Goal: Task Accomplishment & Management: Manage account settings

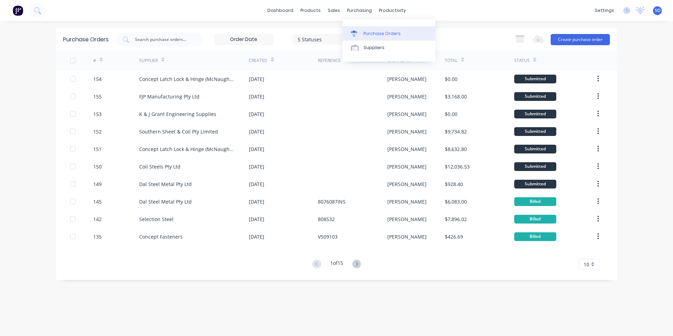
click at [363, 29] on link "Purchase Orders" at bounding box center [388, 33] width 93 height 14
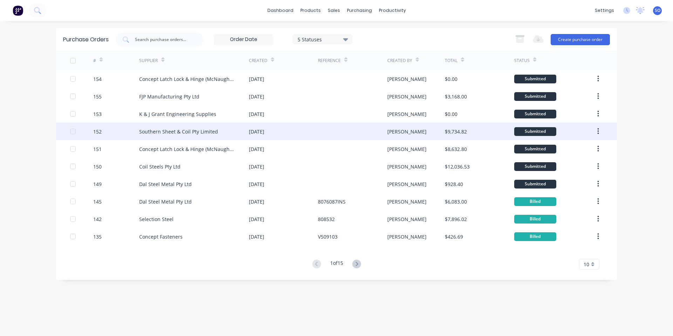
click at [210, 130] on div "Southern Sheet & Coil Pty Limited" at bounding box center [178, 131] width 79 height 7
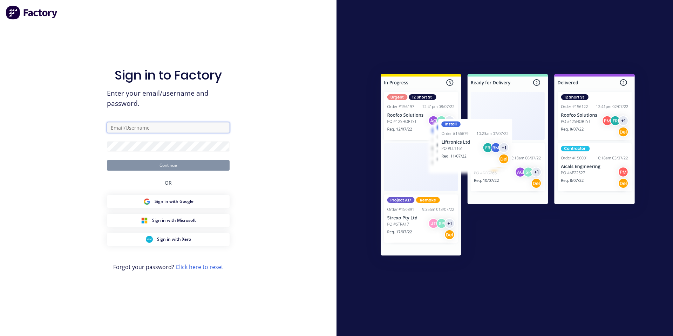
drag, startPoint x: 157, startPoint y: 123, endPoint x: 166, endPoint y: 134, distance: 14.9
click at [158, 123] on input "text" at bounding box center [168, 127] width 123 height 11
click at [219, 124] on input "text" at bounding box center [168, 127] width 123 height 11
click at [0, 336] on com-1password-button at bounding box center [0, 336] width 0 height 0
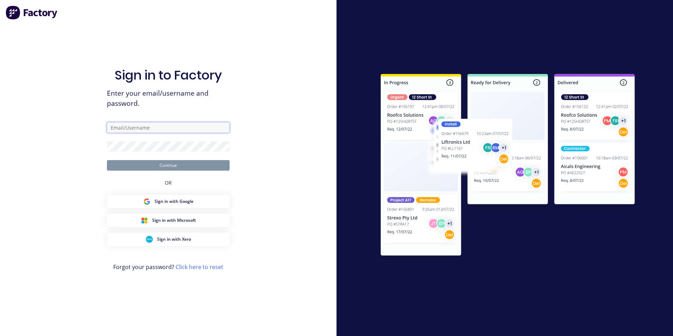
type input "[PERSON_NAME][EMAIL_ADDRESS][DOMAIN_NAME]"
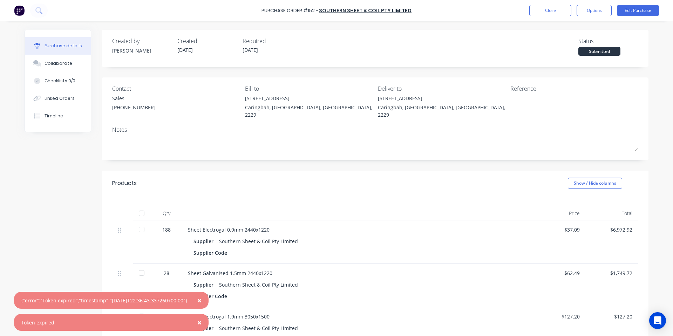
scroll to position [94, 0]
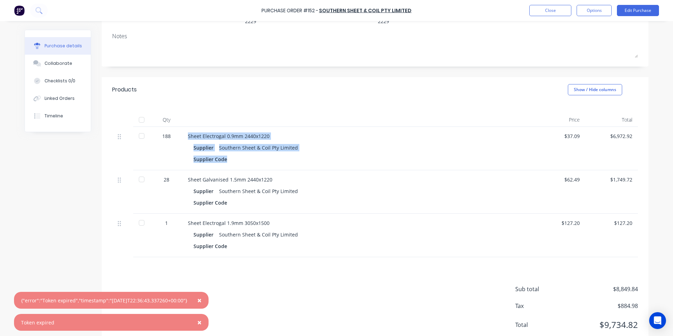
drag, startPoint x: 253, startPoint y: 156, endPoint x: 172, endPoint y: 122, distance: 87.5
click at [173, 127] on div "188 Sheet Electrogal 0.9mm 2440x1220 Supplier Southern Sheet & Coil Pty Limited…" at bounding box center [374, 148] width 525 height 43
click at [240, 89] on div "Products Show / Hide columns" at bounding box center [375, 89] width 546 height 25
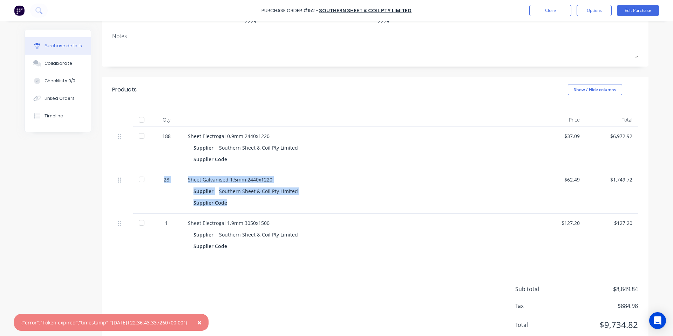
drag, startPoint x: 240, startPoint y: 197, endPoint x: 153, endPoint y: 168, distance: 91.5
click at [153, 170] on div "28 Sheet Galvanised 1.5mm 2440x1220 Supplier Southern Sheet & Coil Pty Limited …" at bounding box center [374, 191] width 525 height 43
click at [192, 170] on div "Sheet Galvanised 1.5mm 2440x1220 Supplier Southern Sheet & Coil Pty Limited Sup…" at bounding box center [357, 191] width 350 height 43
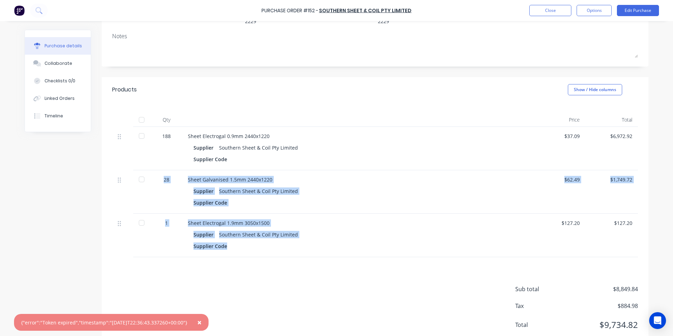
drag, startPoint x: 249, startPoint y: 234, endPoint x: 125, endPoint y: 191, distance: 131.7
click at [125, 191] on div "188 Sheet Electrogal 0.9mm 2440x1220 Supplier Southern Sheet & Coil Pty Limited…" at bounding box center [374, 192] width 525 height 130
click at [215, 202] on div "Sheet Galvanised 1.5mm 2440x1220 Supplier Southern Sheet & Coil Pty Limited Sup…" at bounding box center [357, 191] width 350 height 43
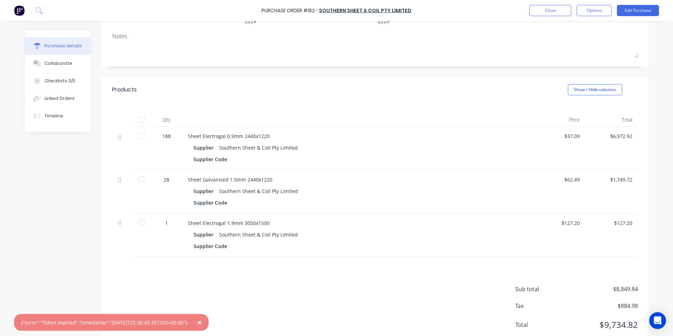
scroll to position [0, 0]
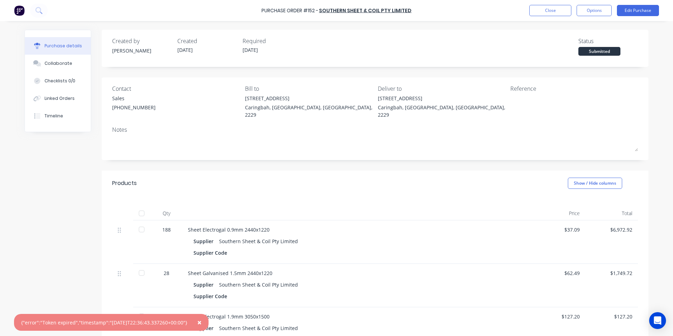
click at [216, 197] on div "Qty Price Total 188 Sheet Electrogal 0.9mm 2440x1220 Supplier Southern Sheet & …" at bounding box center [375, 273] width 546 height 155
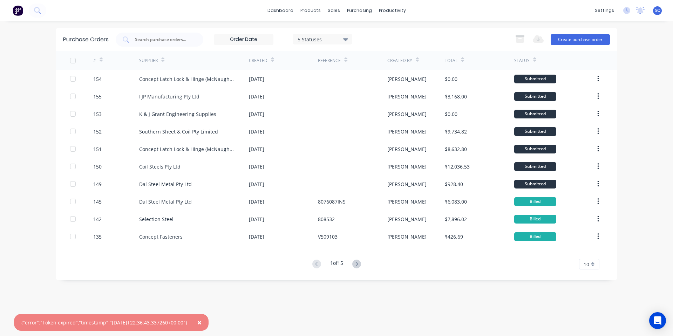
click at [201, 323] on span "×" at bounding box center [199, 322] width 4 height 10
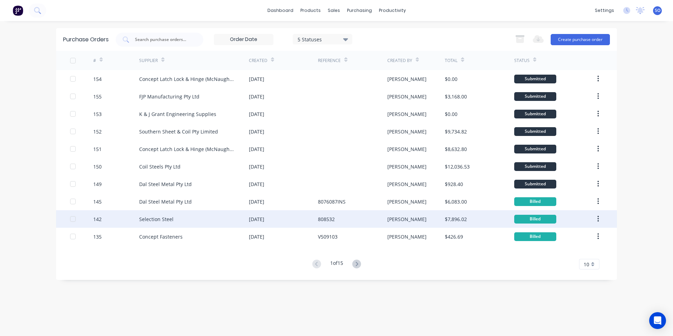
click at [199, 223] on div "Selection Steel" at bounding box center [194, 219] width 110 height 18
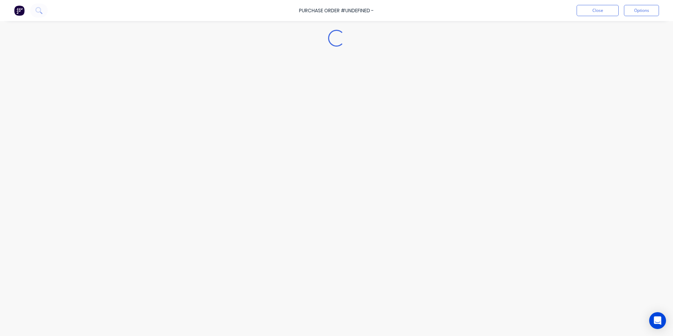
type textarea "x"
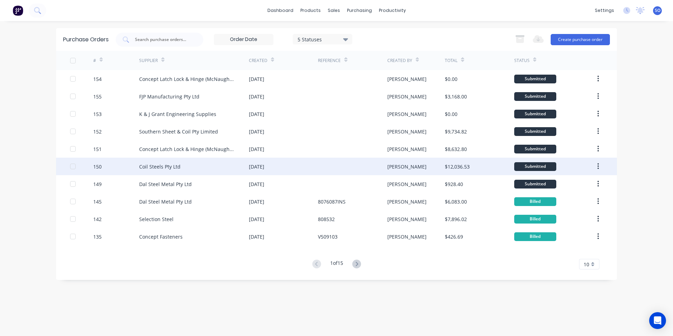
click at [170, 168] on div "Coil Steels Pty Ltd" at bounding box center [159, 166] width 41 height 7
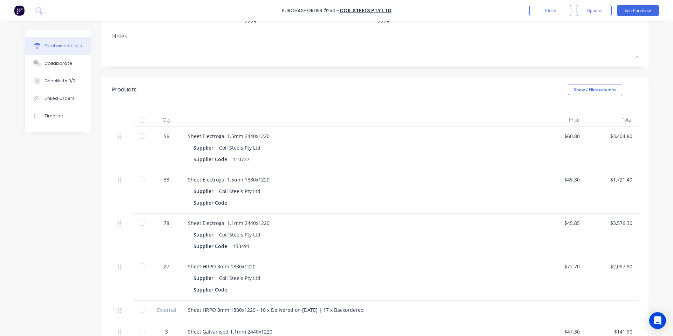
scroll to position [187, 0]
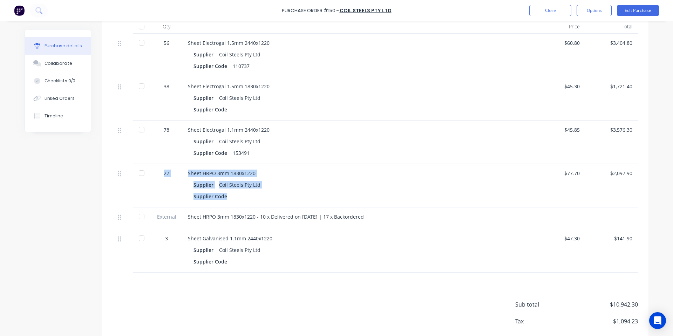
drag, startPoint x: 271, startPoint y: 198, endPoint x: 98, endPoint y: 165, distance: 176.8
click at [97, 164] on div "Created by Shane Created 30/09/25 Required 01/10/25 Status Submitted Contact Bi…" at bounding box center [336, 104] width 623 height 522
click at [523, 180] on div "Supplier Coil Steels Pty Ltd Supplier Code" at bounding box center [357, 191] width 339 height 22
drag, startPoint x: 375, startPoint y: 210, endPoint x: 185, endPoint y: 214, distance: 190.2
click at [185, 214] on div "Sheet HRPO 3mm 1830x1220 - 10 x Delivered on 01/10/2025 | 17 x Backordered" at bounding box center [357, 218] width 350 height 22
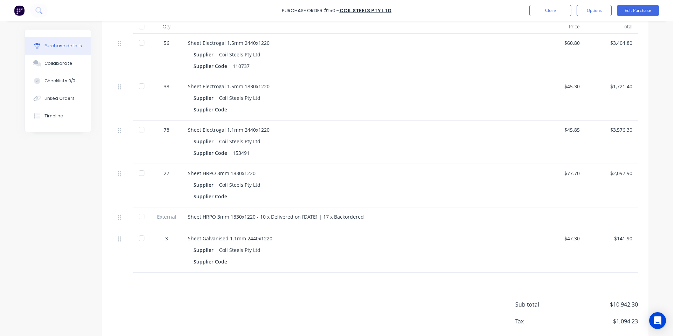
click at [185, 215] on div "Sheet HRPO 3mm 1830x1220 - 10 x Delivered on 01/10/2025 | 17 x Backordered" at bounding box center [357, 218] width 350 height 22
drag, startPoint x: 363, startPoint y: 210, endPoint x: 329, endPoint y: 213, distance: 34.1
click at [329, 213] on div "Sheet HRPO 3mm 1830x1220 - 10 x Delivered on 01/10/2025 | 17 x Backordered" at bounding box center [357, 216] width 339 height 7
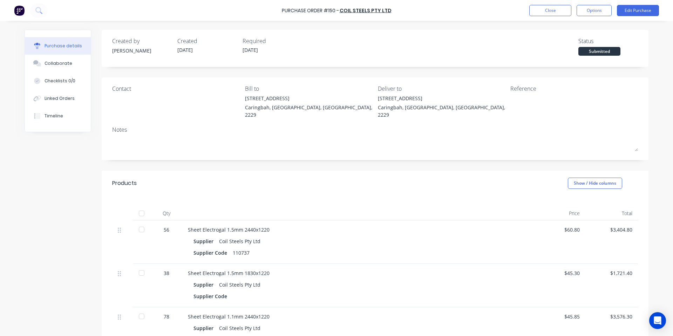
click at [553, 16] on div "Purchase Order #150 - Coil Steels Pty Ltd Close Options Edit Purchase" at bounding box center [336, 10] width 673 height 21
click at [551, 11] on button "Close" at bounding box center [550, 10] width 42 height 11
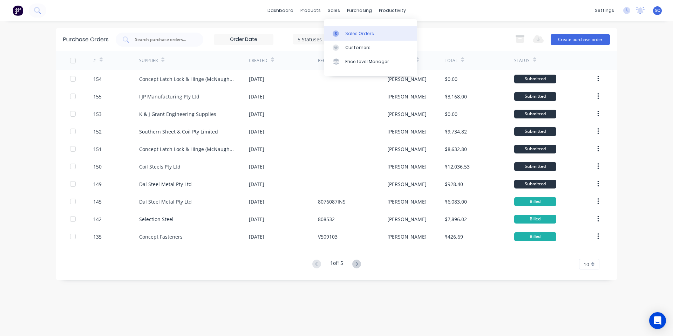
click at [345, 30] on div "Sales Orders" at bounding box center [359, 33] width 29 height 6
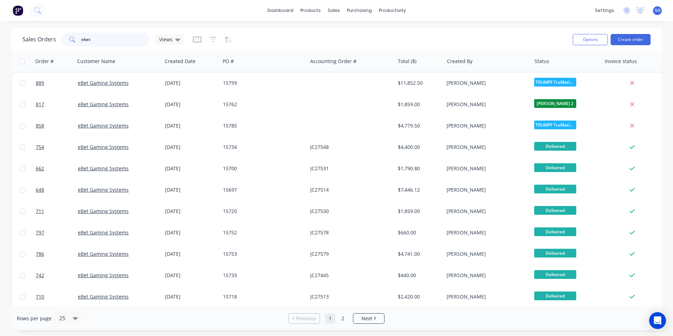
drag, startPoint x: 104, startPoint y: 36, endPoint x: 0, endPoint y: 34, distance: 103.7
click at [0, 40] on div "Sales Orders ebet Views Options Create order Order # Customer Name Created Date…" at bounding box center [336, 179] width 673 height 302
type input "911"
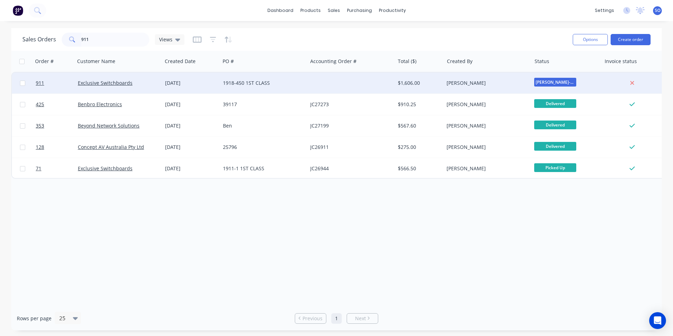
click at [152, 84] on div "Exclusive Switchboards" at bounding box center [117, 83] width 78 height 7
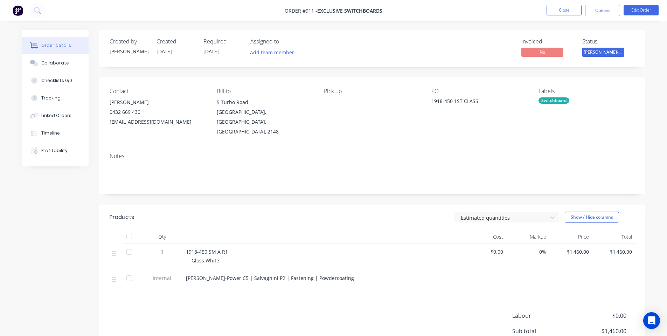
click at [614, 54] on span "[PERSON_NAME]-Power C5" at bounding box center [603, 52] width 42 height 9
click at [590, 30] on div "Created by Shane Created 02/10/25 Required 23/10/25 Assigned to Add team member…" at bounding box center [372, 48] width 546 height 37
click at [565, 9] on button "Close" at bounding box center [564, 10] width 35 height 11
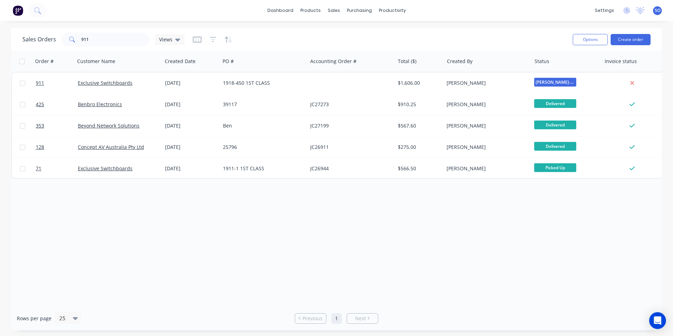
click at [593, 274] on div "Order # Customer Name Created Date PO # Accounting Order # Total ($) Created By…" at bounding box center [336, 178] width 650 height 255
drag, startPoint x: 125, startPoint y: 42, endPoint x: 0, endPoint y: 99, distance: 138.1
click at [0, 94] on div "Sales Orders 911 Views Options Create order Order # Customer Name Created Date …" at bounding box center [336, 179] width 673 height 302
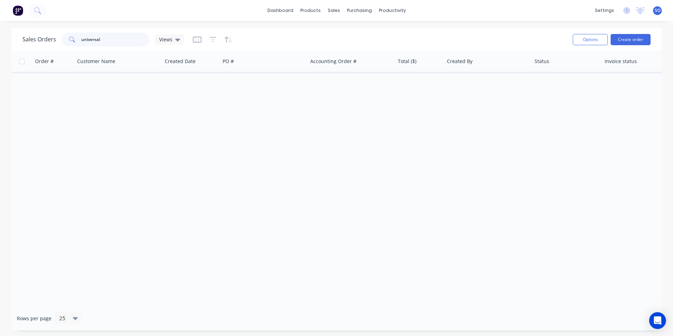
type input "universal"
click at [369, 34] on div "Purchase Orders" at bounding box center [381, 33] width 37 height 6
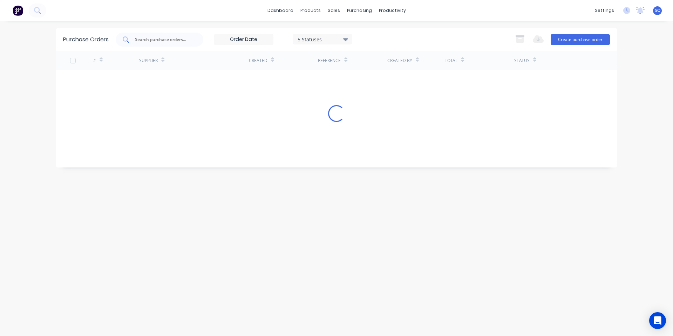
click at [181, 40] on input "text" at bounding box center [163, 39] width 58 height 7
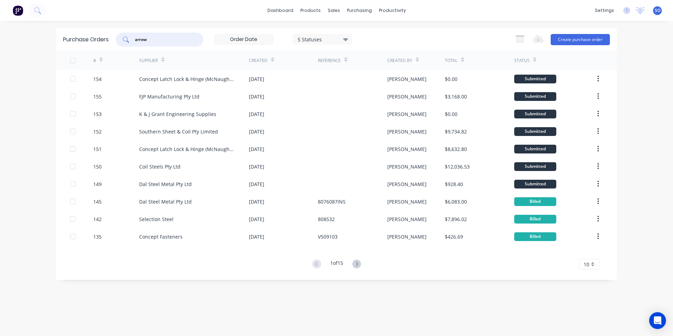
type input "arrow"
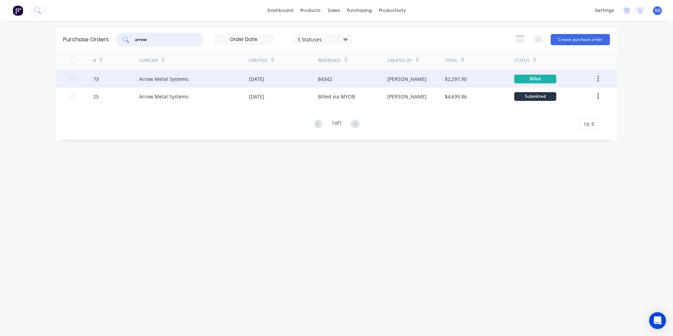
click at [215, 79] on div "Arrow Metal Systems" at bounding box center [194, 79] width 110 height 18
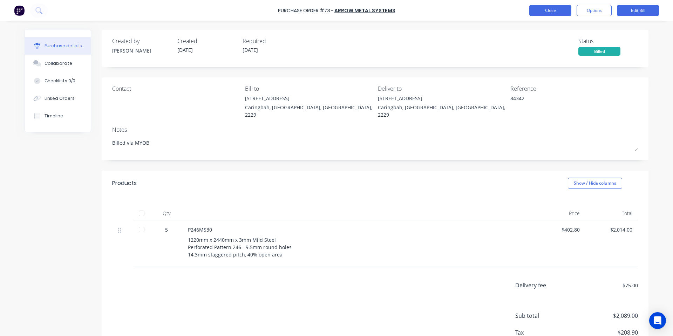
click at [551, 12] on button "Close" at bounding box center [550, 10] width 42 height 11
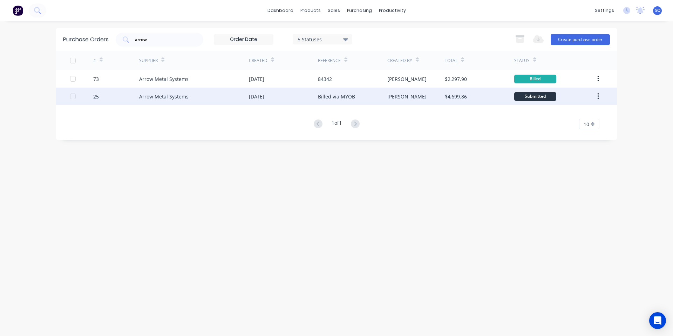
click at [263, 91] on div "[DATE]" at bounding box center [283, 97] width 69 height 18
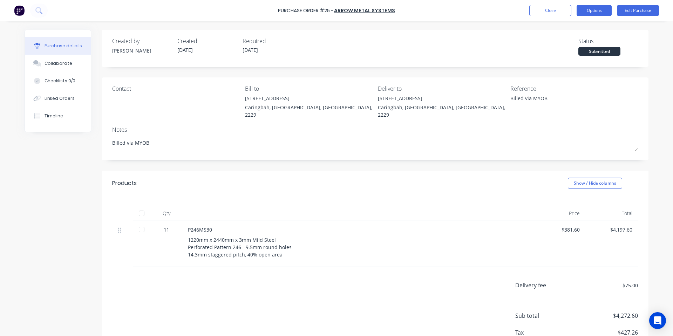
click at [597, 14] on button "Options" at bounding box center [593, 10] width 35 height 11
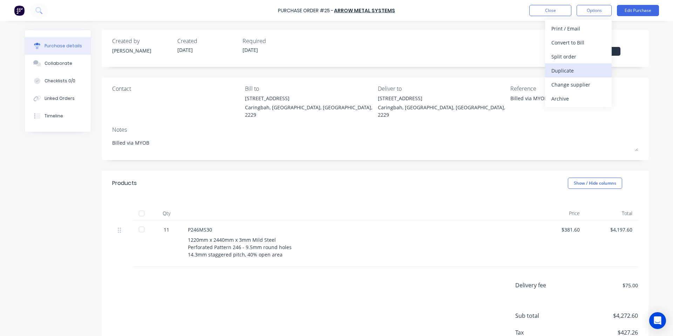
click at [570, 70] on div "Duplicate" at bounding box center [578, 71] width 54 height 10
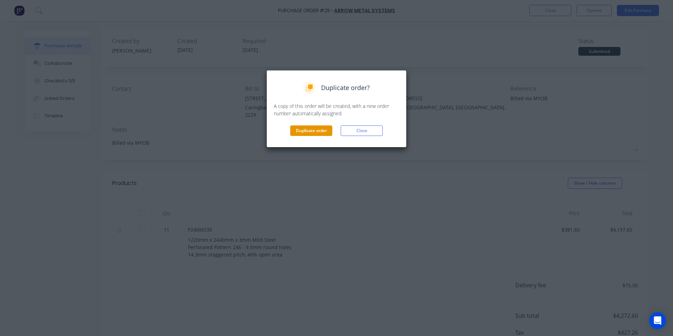
click at [311, 132] on button "Duplicate order" at bounding box center [311, 130] width 42 height 11
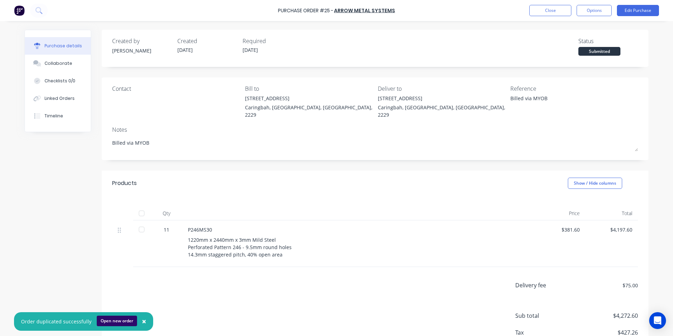
click at [107, 319] on button "Open new order" at bounding box center [117, 321] width 40 height 11
type textarea "x"
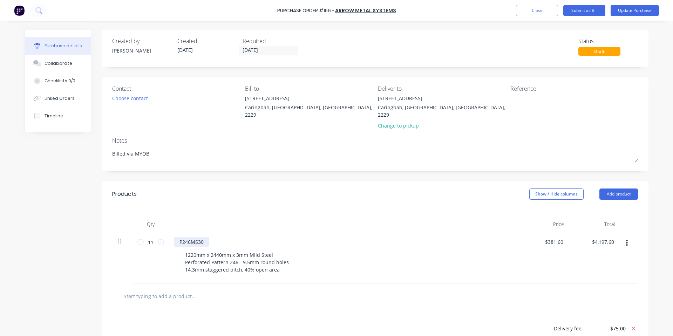
click at [203, 237] on div "P246MS30" at bounding box center [191, 242] width 35 height 10
click at [250, 197] on div "Products Show / Hide columns Add product" at bounding box center [375, 193] width 546 height 25
type textarea "x"
drag, startPoint x: 153, startPoint y: 236, endPoint x: 149, endPoint y: 236, distance: 4.2
click at [149, 237] on input "11" at bounding box center [151, 242] width 14 height 11
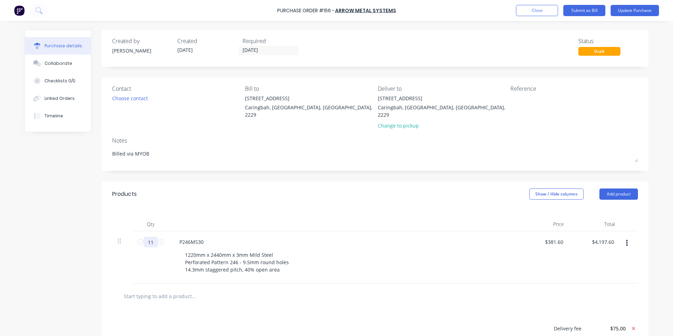
type input "0"
type input "$0.00"
type textarea "x"
type input "1"
type input "$381.60"
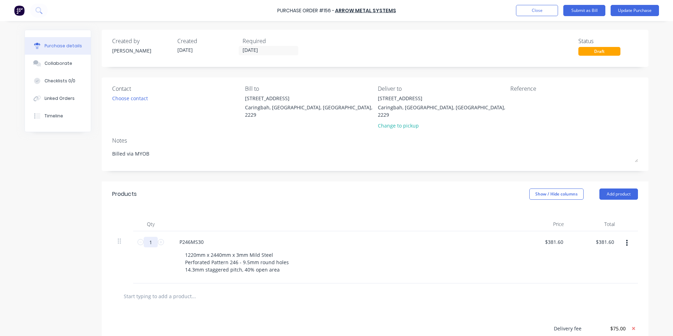
type textarea "x"
type input "10"
type input "$3,816.00"
type textarea "x"
type input "10"
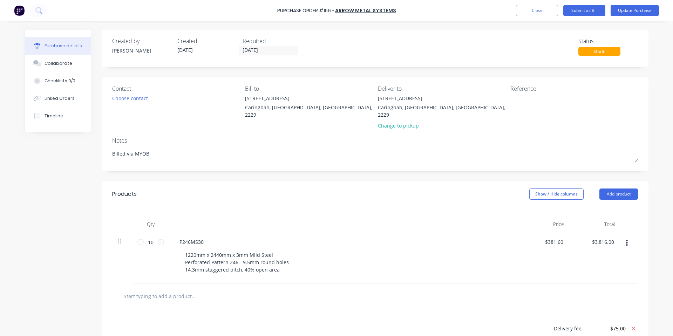
click at [433, 191] on div "Products Show / Hide columns Add product" at bounding box center [375, 193] width 546 height 25
click at [278, 55] on label "[DATE]" at bounding box center [269, 50] width 60 height 9
click at [278, 55] on input "[DATE]" at bounding box center [268, 50] width 59 height 9
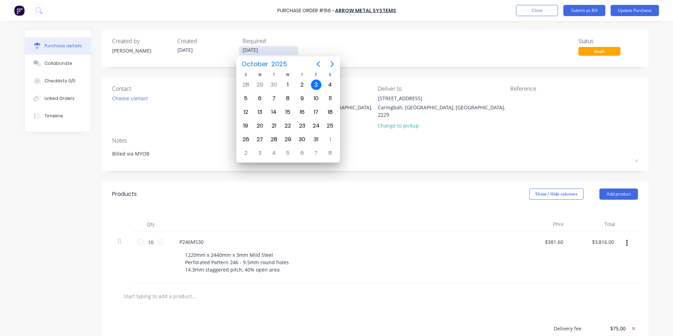
click at [277, 52] on input "[DATE]" at bounding box center [268, 50] width 59 height 9
type textarea "x"
click at [274, 98] on div "7" at bounding box center [274, 98] width 11 height 11
type input "[DATE]"
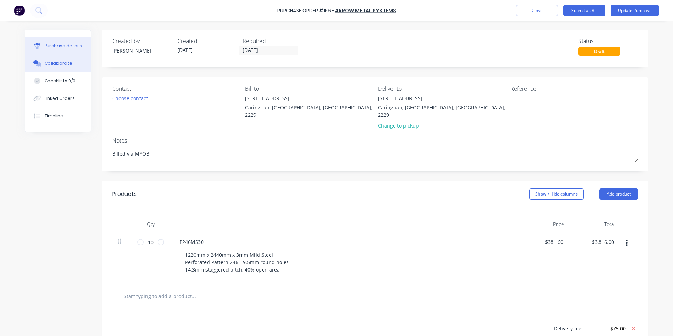
click at [61, 62] on div "Collaborate" at bounding box center [58, 63] width 28 height 6
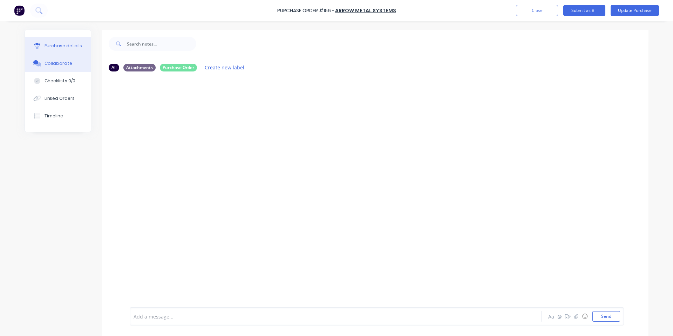
click at [40, 47] on button "Purchase details" at bounding box center [58, 46] width 66 height 18
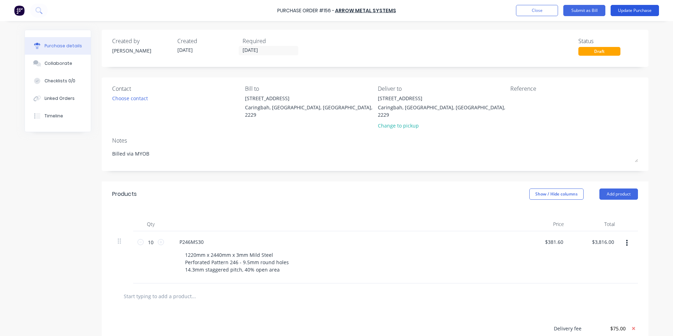
click at [640, 11] on button "Update Purchase" at bounding box center [634, 10] width 48 height 11
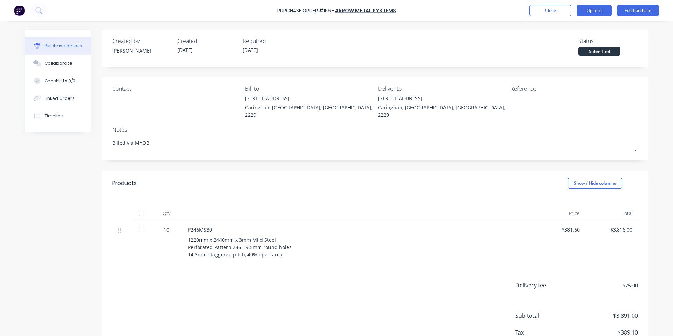
click at [604, 12] on button "Options" at bounding box center [593, 10] width 35 height 11
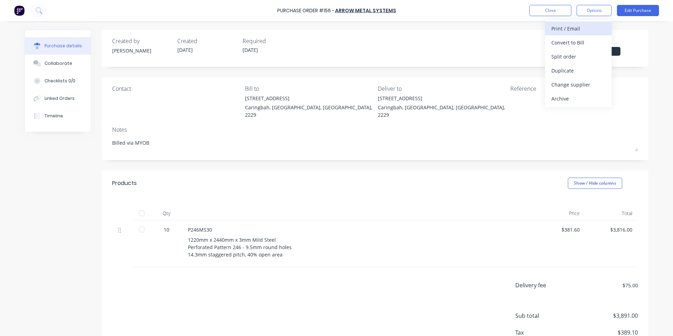
click at [573, 29] on div "Print / Email" at bounding box center [578, 28] width 54 height 10
click at [560, 45] on div "With pricing" at bounding box center [578, 42] width 54 height 10
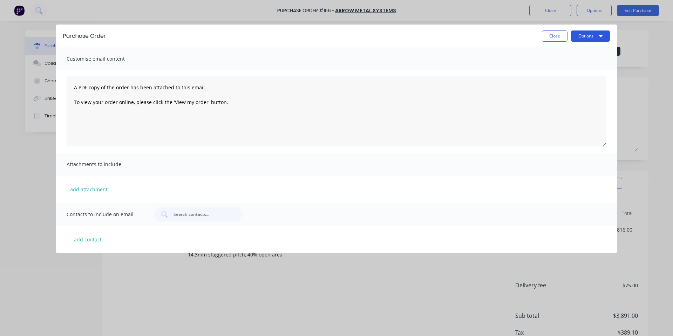
click at [593, 41] on button "Options" at bounding box center [590, 35] width 39 height 11
click at [574, 64] on div "Print" at bounding box center [576, 68] width 54 height 10
click at [550, 34] on button "Close" at bounding box center [555, 35] width 26 height 11
type textarea "x"
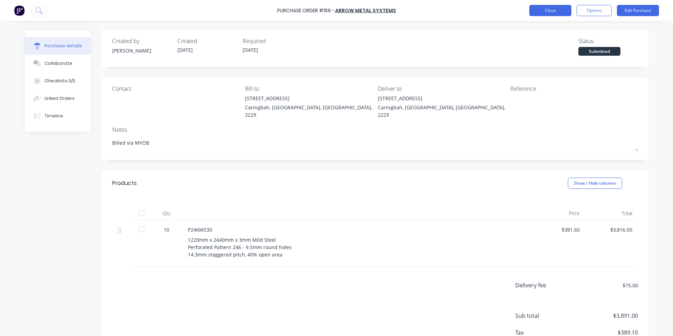
click at [549, 14] on button "Close" at bounding box center [550, 10] width 42 height 11
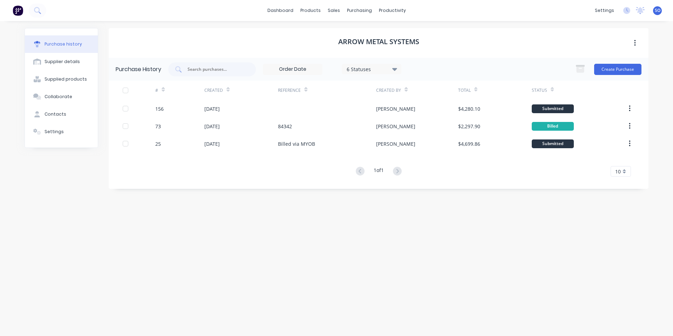
drag, startPoint x: 163, startPoint y: 279, endPoint x: 184, endPoint y: 336, distance: 60.6
click at [164, 280] on div "Arrow Metal Systems Purchase History 6 Statuses 6 Statuses Create Purchase # Cr…" at bounding box center [378, 175] width 539 height 294
click at [344, 48] on link "Customers" at bounding box center [370, 48] width 93 height 14
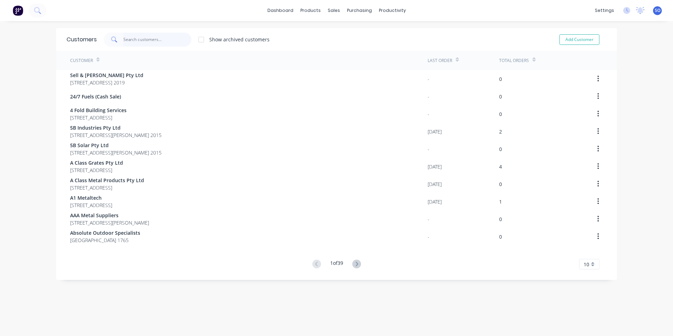
click at [129, 43] on input "text" at bounding box center [157, 40] width 68 height 14
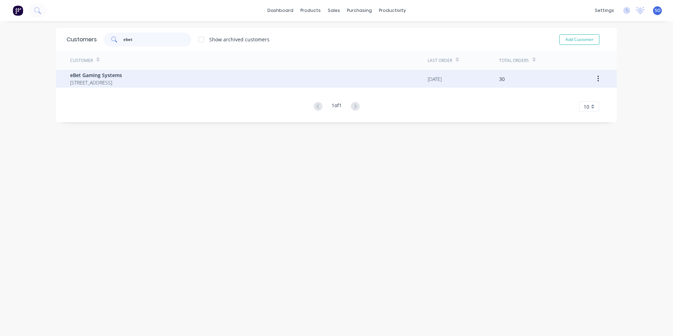
type input "ebet"
click at [122, 80] on span "[STREET_ADDRESS]" at bounding box center [96, 82] width 52 height 7
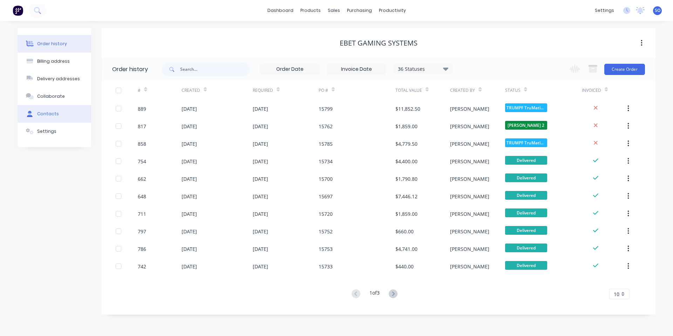
click at [50, 118] on button "Contacts" at bounding box center [55, 114] width 74 height 18
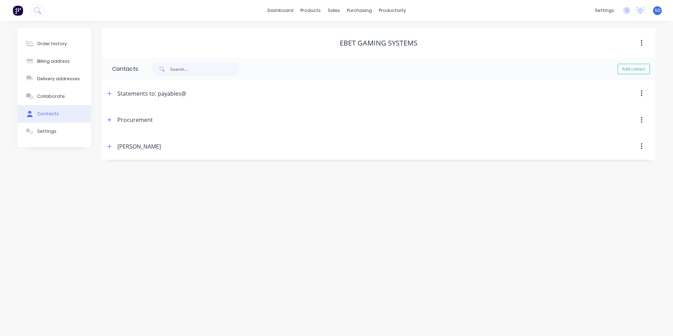
drag, startPoint x: 641, startPoint y: 94, endPoint x: 631, endPoint y: 121, distance: 28.8
click at [642, 94] on icon "button" at bounding box center [641, 94] width 2 height 8
click at [627, 115] on div "Delete" at bounding box center [616, 112] width 54 height 10
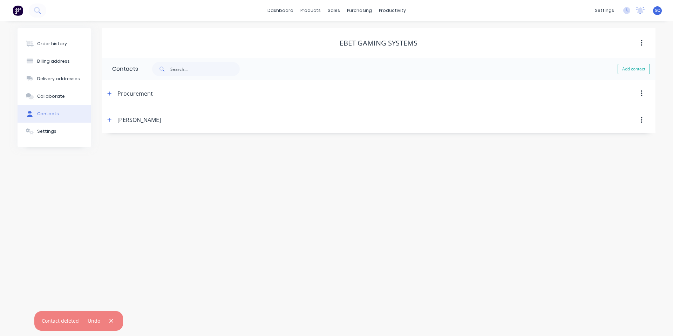
click at [640, 120] on button "button" at bounding box center [641, 120] width 16 height 13
click at [625, 136] on div "Delete" at bounding box center [616, 138] width 54 height 10
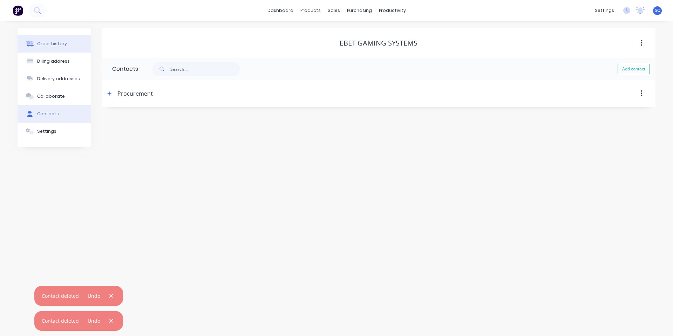
click at [41, 48] on button "Order history" at bounding box center [55, 44] width 74 height 18
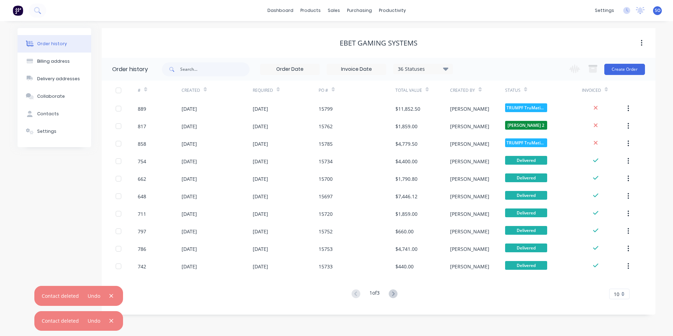
click at [585, 29] on div "eBet Gaming Systems" at bounding box center [378, 43] width 553 height 30
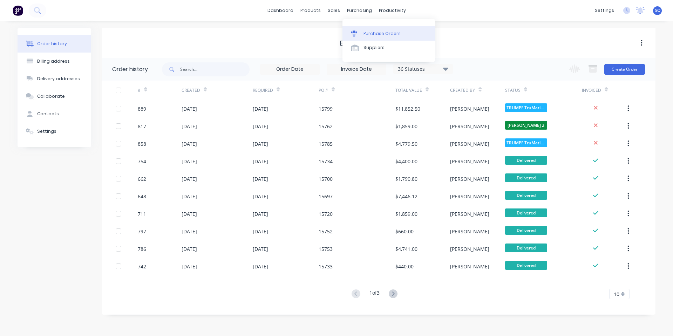
click at [365, 38] on link "Purchase Orders" at bounding box center [388, 33] width 93 height 14
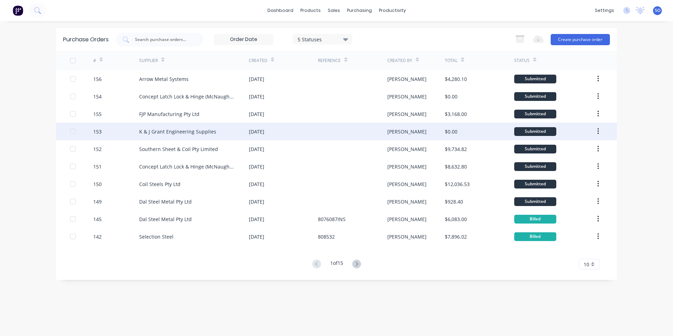
drag, startPoint x: 220, startPoint y: 133, endPoint x: 198, endPoint y: 135, distance: 21.7
click at [198, 135] on div "K & J Grant Engineering Supplies" at bounding box center [177, 131] width 77 height 7
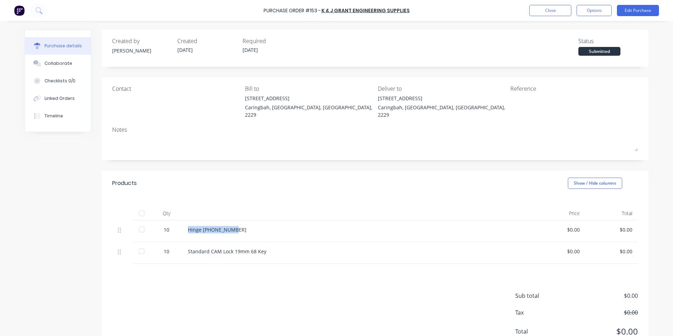
drag, startPoint x: 236, startPoint y: 220, endPoint x: 170, endPoint y: 222, distance: 66.2
click at [170, 222] on div "10 Hinge [PHONE_NUMBER] $0.00 $0.00" at bounding box center [374, 231] width 525 height 22
copy div "Hinge [PHONE_NUMBER]"
click at [650, 11] on button "Edit Purchase" at bounding box center [637, 10] width 42 height 11
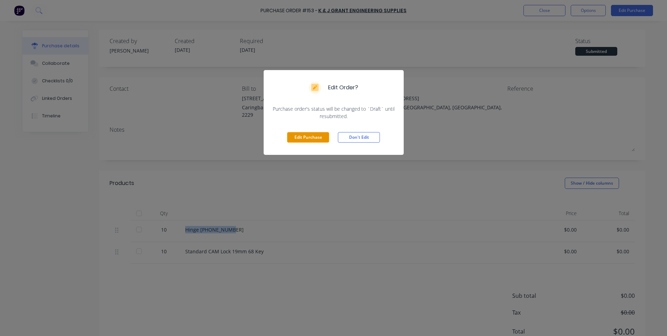
click at [312, 136] on button "Edit Purchase" at bounding box center [308, 137] width 42 height 11
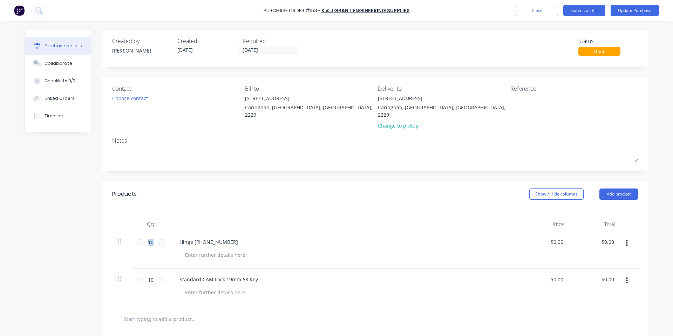
click at [626, 239] on icon "button" at bounding box center [627, 243] width 2 height 8
click at [212, 241] on div "Hinge [PHONE_NUMBER]" at bounding box center [343, 249] width 350 height 37
drag, startPoint x: 212, startPoint y: 241, endPoint x: 209, endPoint y: 235, distance: 5.8
click at [213, 241] on div "Hinge [PHONE_NUMBER]" at bounding box center [343, 249] width 350 height 37
click at [209, 237] on div "Hinge [PHONE_NUMBER]" at bounding box center [209, 242] width 70 height 10
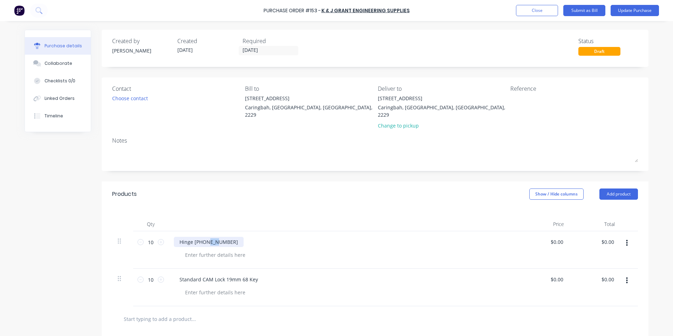
click at [209, 237] on div "Hinge [PHONE_NUMBER]" at bounding box center [209, 242] width 70 height 10
copy div "Hinge [PHONE_NUMBER]"
click at [626, 237] on button "button" at bounding box center [626, 243] width 16 height 13
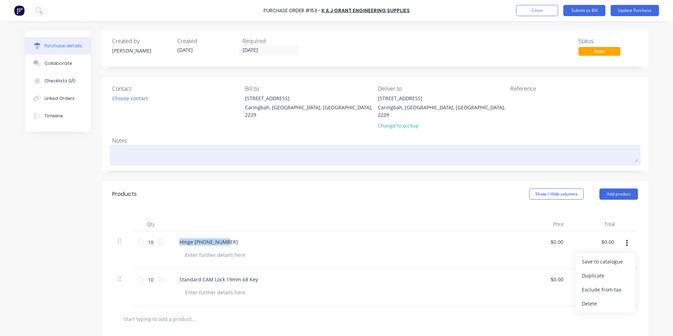
drag, startPoint x: 601, startPoint y: 298, endPoint x: 581, endPoint y: 138, distance: 161.0
click at [602, 298] on button "Delete" at bounding box center [605, 304] width 60 height 14
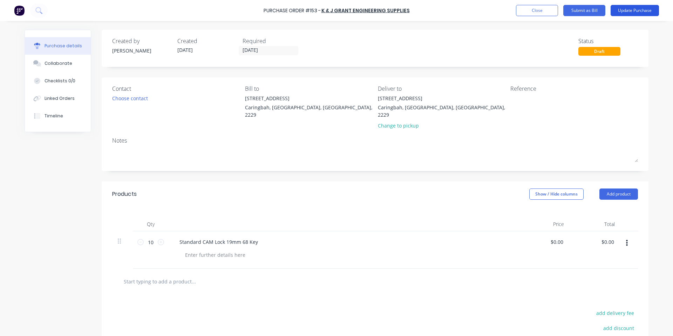
click at [628, 15] on button "Update Purchase" at bounding box center [634, 10] width 48 height 11
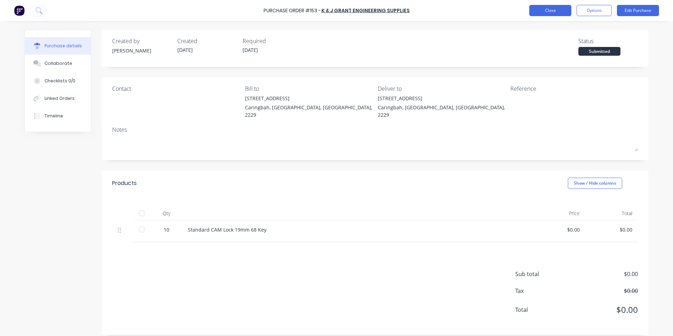
click at [541, 8] on button "Close" at bounding box center [550, 10] width 42 height 11
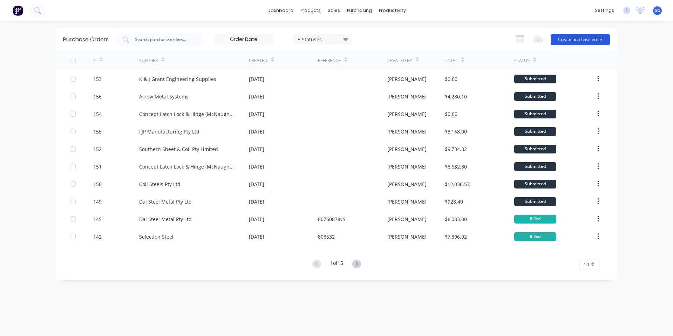
click at [598, 44] on button "Create purchase order" at bounding box center [579, 39] width 59 height 11
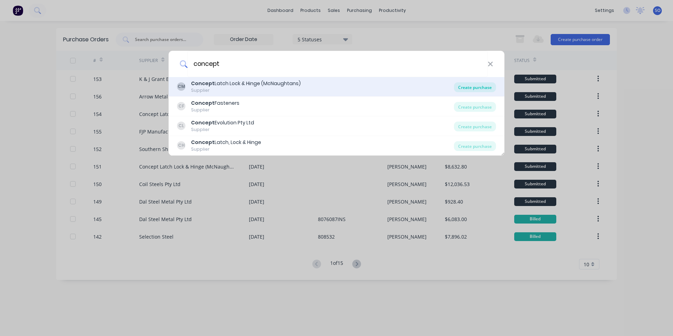
type input "concept"
click at [462, 85] on div "Create purchase" at bounding box center [475, 87] width 42 height 10
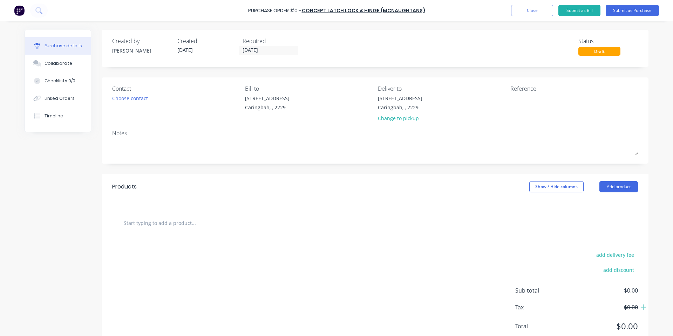
click at [199, 218] on input "text" at bounding box center [193, 223] width 140 height 14
paste input "Hinge [PHONE_NUMBER]"
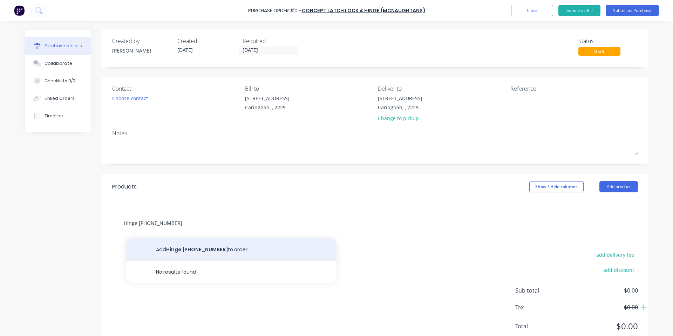
type input "Hinge [PHONE_NUMBER]"
click at [193, 250] on button "Add Hinge [PHONE_NUMBER] to order" at bounding box center [231, 249] width 210 height 22
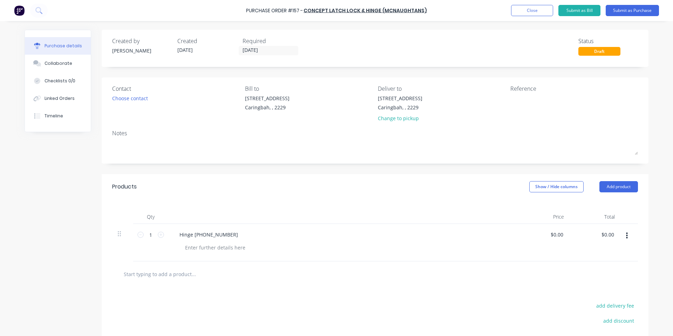
click at [153, 240] on div "1 1" at bounding box center [150, 242] width 35 height 37
click at [152, 235] on input "1" at bounding box center [151, 234] width 14 height 11
type input "10"
click at [318, 125] on div "Bill to [STREET_ADDRESS]" at bounding box center [308, 104] width 127 height 41
click at [265, 51] on input "[DATE]" at bounding box center [268, 50] width 59 height 9
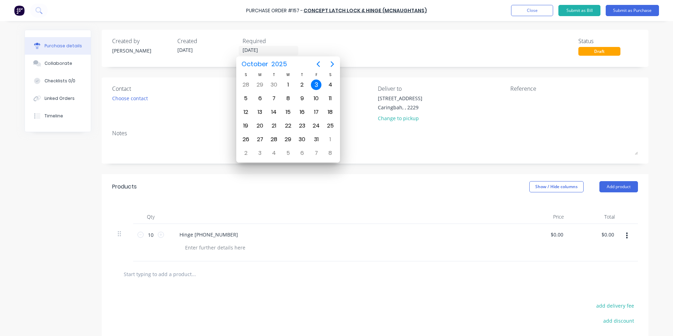
click at [323, 88] on div "4" at bounding box center [330, 84] width 14 height 13
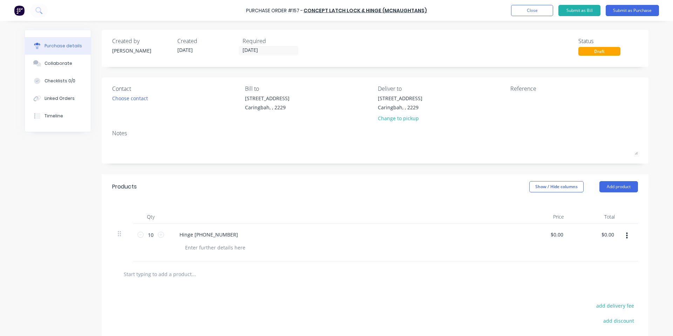
click at [248, 44] on div "Required" at bounding box center [272, 41] width 60 height 8
drag, startPoint x: 251, startPoint y: 50, endPoint x: 254, endPoint y: 62, distance: 12.6
click at [251, 50] on input "[DATE]" at bounding box center [268, 50] width 59 height 9
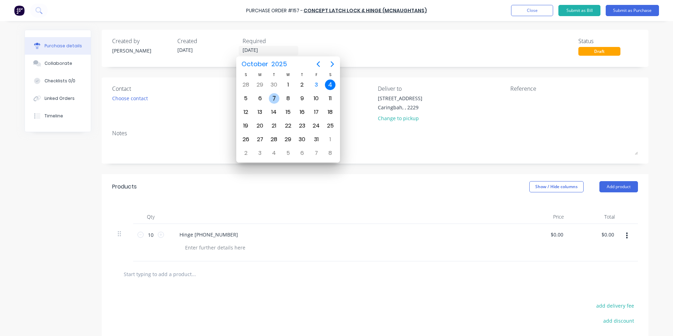
click at [269, 98] on div "7" at bounding box center [274, 98] width 11 height 11
type input "[DATE]"
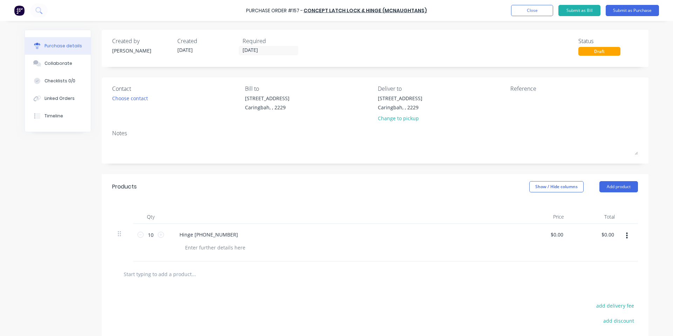
click at [254, 77] on div "Contact Choose contact [PERSON_NAME] to [STREET_ADDRESS], , 2229 Deliver to [ST…" at bounding box center [375, 120] width 546 height 86
drag, startPoint x: 261, startPoint y: 90, endPoint x: 261, endPoint y: 96, distance: 6.0
click at [262, 90] on div "Bill to" at bounding box center [308, 88] width 127 height 8
click at [261, 97] on div "[STREET_ADDRESS]" at bounding box center [267, 98] width 44 height 7
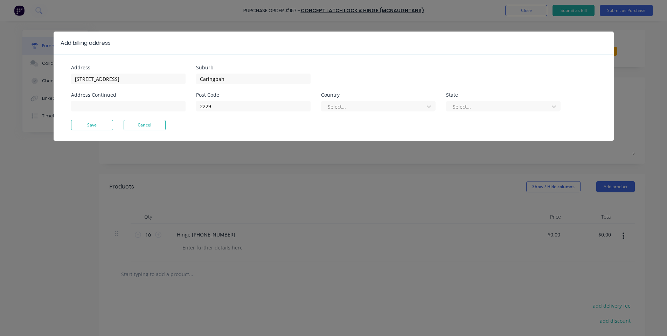
click at [380, 96] on div "Country" at bounding box center [378, 94] width 115 height 5
click at [380, 110] on div at bounding box center [374, 106] width 94 height 9
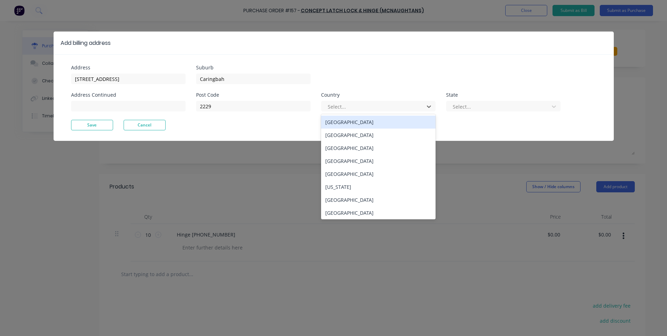
drag, startPoint x: 381, startPoint y: 120, endPoint x: 408, endPoint y: 121, distance: 26.3
click at [386, 122] on div "[GEOGRAPHIC_DATA]" at bounding box center [378, 122] width 115 height 13
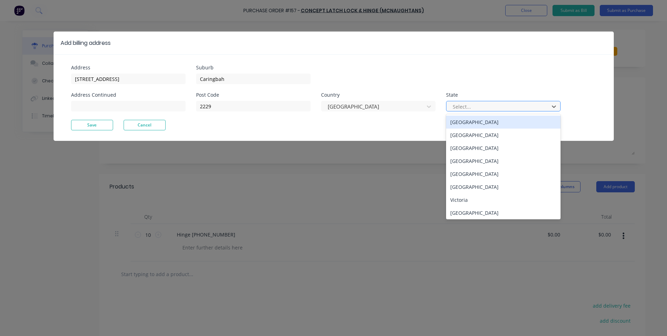
click at [455, 107] on div at bounding box center [499, 106] width 94 height 9
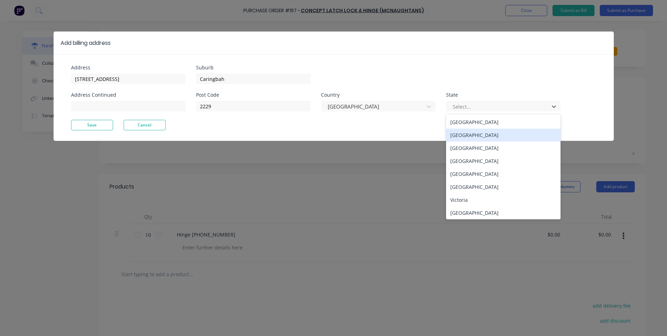
click at [463, 139] on div "[GEOGRAPHIC_DATA]" at bounding box center [503, 135] width 115 height 13
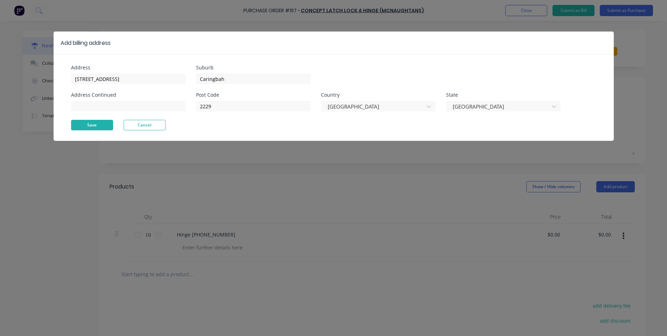
click at [106, 129] on button "Save" at bounding box center [92, 125] width 42 height 11
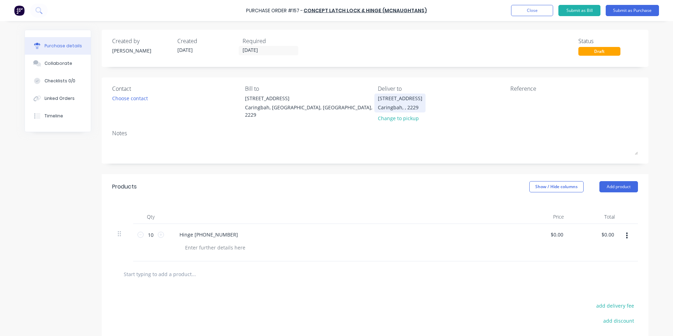
click at [388, 109] on div "Caringbah, , 2229" at bounding box center [400, 107] width 44 height 7
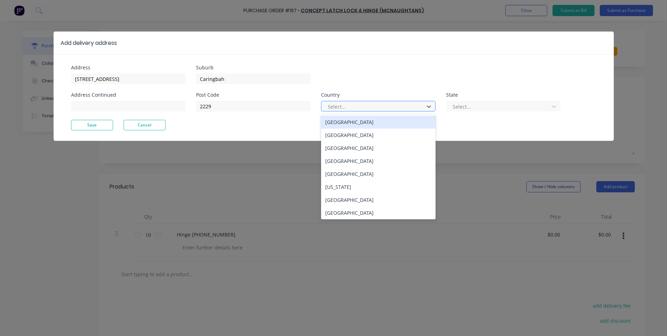
drag, startPoint x: 399, startPoint y: 138, endPoint x: 401, endPoint y: 120, distance: 18.0
click at [401, 120] on div "[GEOGRAPHIC_DATA] [GEOGRAPHIC_DATA] [GEOGRAPHIC_DATA] [GEOGRAPHIC_DATA] [GEOGRA…" at bounding box center [378, 166] width 115 height 105
click at [401, 120] on div "[GEOGRAPHIC_DATA]" at bounding box center [378, 122] width 115 height 13
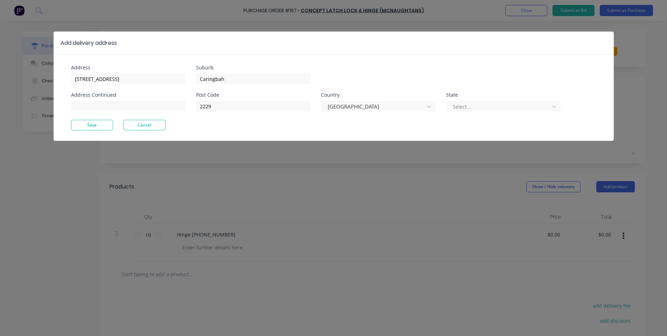
drag, startPoint x: 503, startPoint y: 99, endPoint x: 499, endPoint y: 112, distance: 13.4
click at [503, 102] on div "Select..." at bounding box center [503, 105] width 115 height 12
click at [500, 112] on div "Post Code 2229 Country [GEOGRAPHIC_DATA] State Select..." at bounding box center [378, 105] width 365 height 27
drag, startPoint x: 496, startPoint y: 82, endPoint x: 498, endPoint y: 100, distance: 17.6
click at [496, 83] on div "Suburb Caringbah" at bounding box center [378, 74] width 365 height 19
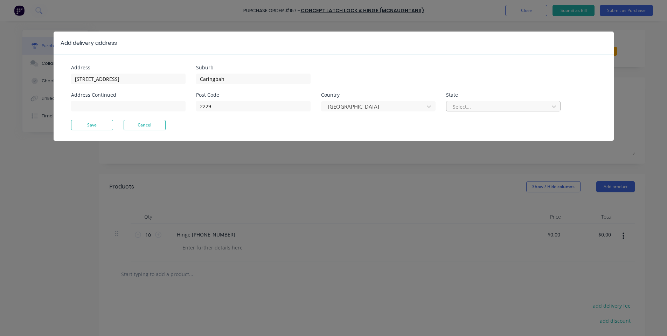
click at [498, 101] on div "Select..." at bounding box center [499, 106] width 98 height 11
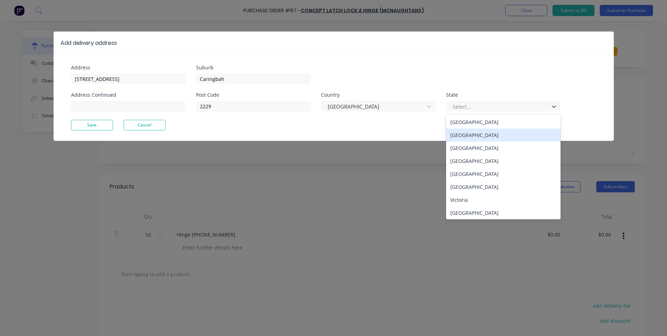
click at [481, 135] on div "[GEOGRAPHIC_DATA]" at bounding box center [503, 135] width 115 height 13
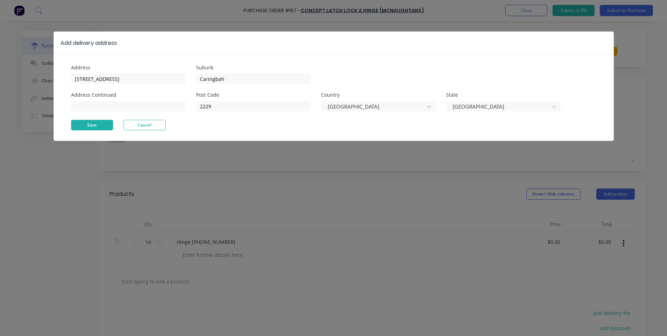
click at [93, 127] on button "Save" at bounding box center [92, 125] width 42 height 11
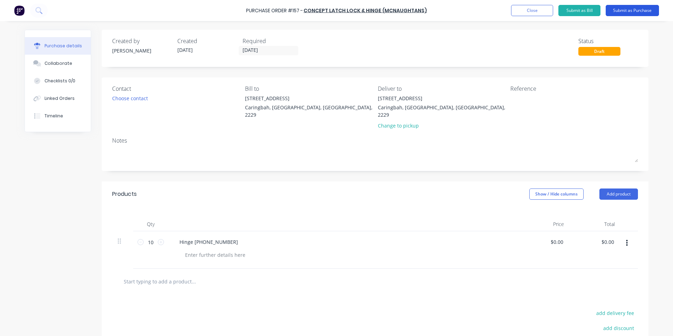
click at [627, 7] on button "Submit as Purchase" at bounding box center [631, 10] width 53 height 11
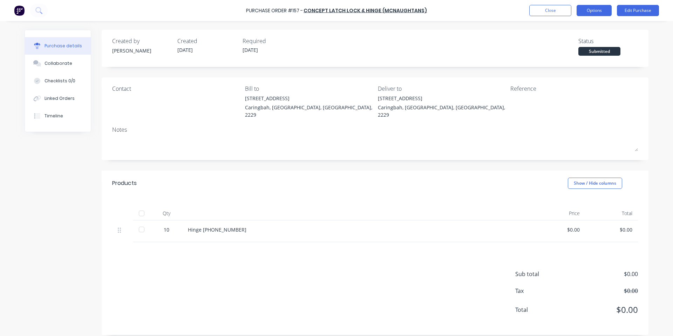
drag, startPoint x: 627, startPoint y: 7, endPoint x: 585, endPoint y: 13, distance: 42.1
click at [585, 15] on div "Close Options Edit Purchase" at bounding box center [594, 10] width 130 height 11
click at [586, 13] on button "Options" at bounding box center [593, 10] width 35 height 11
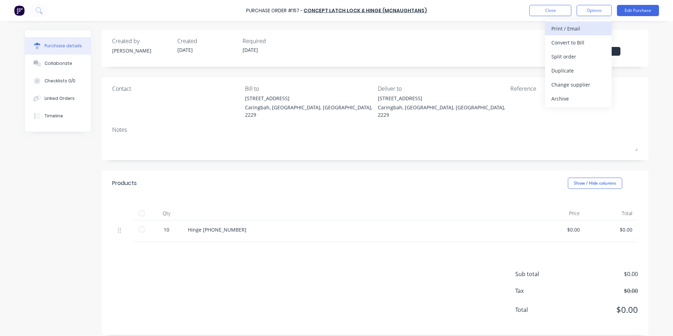
click at [580, 24] on div "Print / Email" at bounding box center [578, 28] width 54 height 10
click at [573, 44] on div "With pricing" at bounding box center [578, 42] width 54 height 10
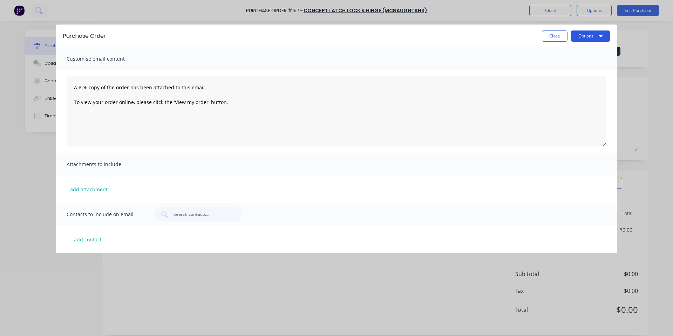
click at [587, 32] on button "Options" at bounding box center [590, 35] width 39 height 11
click at [577, 66] on div "Print" at bounding box center [576, 68] width 54 height 10
click at [561, 32] on button "Close" at bounding box center [555, 35] width 26 height 11
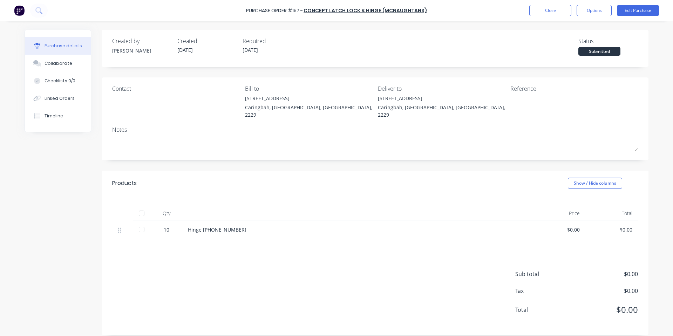
click at [556, 16] on div "Purchase Order #157 - Concept Latch Lock & Hinge (McNaughtans) Close Options Ed…" at bounding box center [336, 10] width 673 height 21
click at [555, 9] on button "Close" at bounding box center [550, 10] width 42 height 11
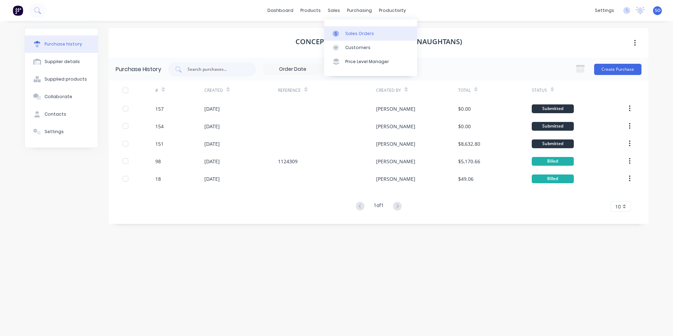
click at [335, 34] on icon at bounding box center [335, 33] width 6 height 6
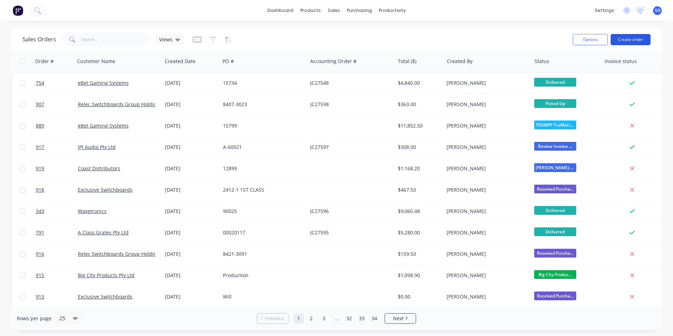
click at [640, 39] on button "Create order" at bounding box center [630, 39] width 40 height 11
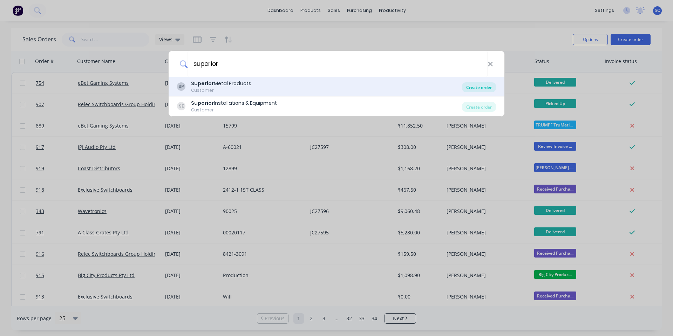
type input "superior"
click at [470, 88] on div "Create order" at bounding box center [479, 87] width 34 height 10
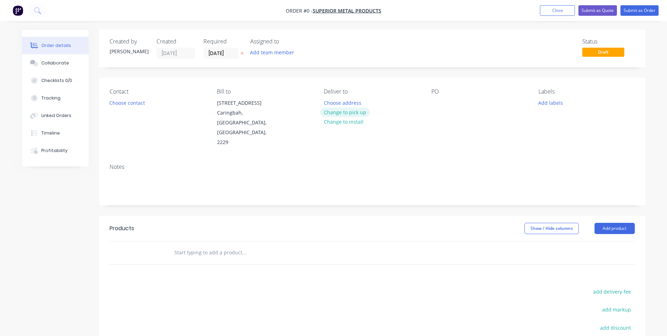
click at [336, 113] on button "Change to pick up" at bounding box center [345, 112] width 50 height 9
click at [109, 105] on div "Contact Choose contact [PERSON_NAME] to [STREET_ADDRESS] Pick up Change to deli…" at bounding box center [372, 118] width 546 height 80
click at [130, 105] on button "Choose contact" at bounding box center [126, 102] width 43 height 9
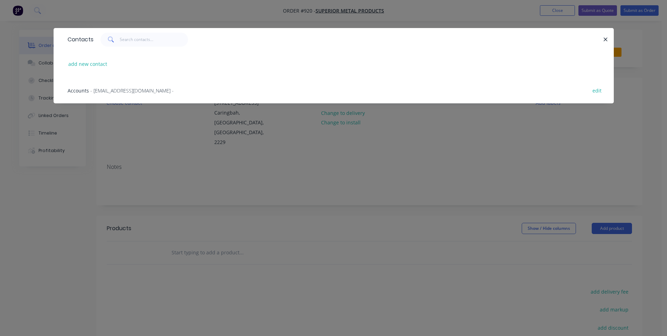
click at [488, 161] on div "Contacts add new contact Accounts - [EMAIL_ADDRESS][DOMAIN_NAME] - edit" at bounding box center [333, 168] width 667 height 336
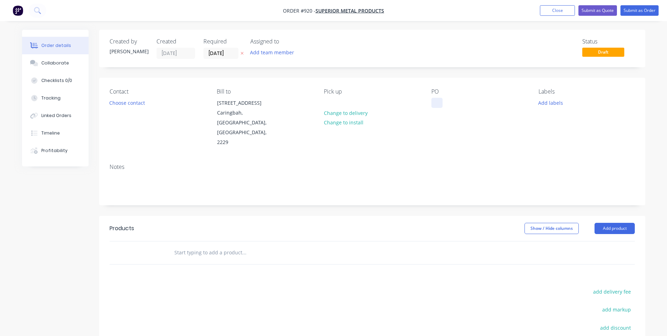
drag, startPoint x: 431, startPoint y: 109, endPoint x: 435, endPoint y: 106, distance: 4.4
click at [432, 109] on div "Contact Choose contact [PERSON_NAME] to [STREET_ADDRESS] Pick up Change to deli…" at bounding box center [372, 118] width 546 height 80
click at [439, 104] on div at bounding box center [437, 103] width 11 height 10
click at [382, 194] on div "Created by [PERSON_NAME] Created [DATE] Required [DATE] Assigned to Add team me…" at bounding box center [372, 231] width 546 height 403
click at [41, 50] on button "Order details" at bounding box center [55, 46] width 67 height 18
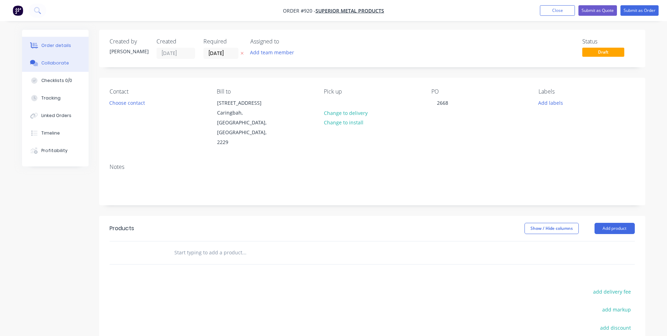
click at [45, 61] on div "Collaborate" at bounding box center [55, 63] width 28 height 6
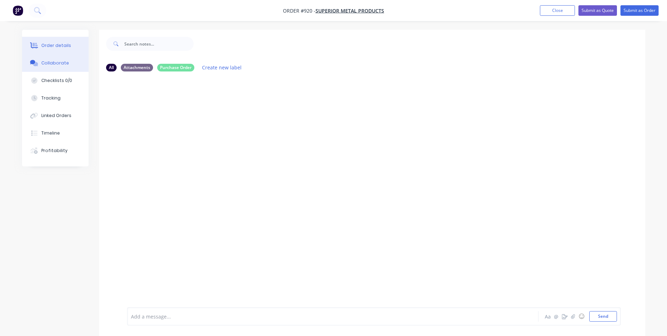
click at [60, 43] on div "Order details" at bounding box center [56, 45] width 30 height 6
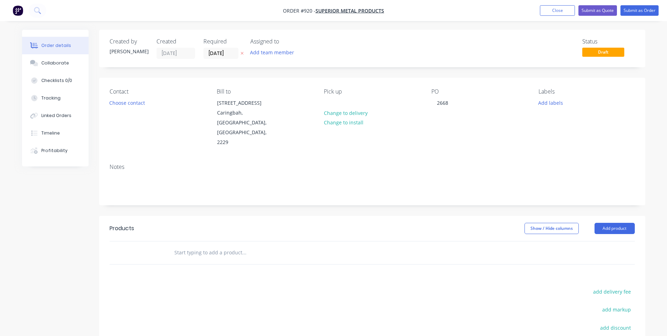
click at [204, 246] on input "text" at bounding box center [244, 253] width 140 height 14
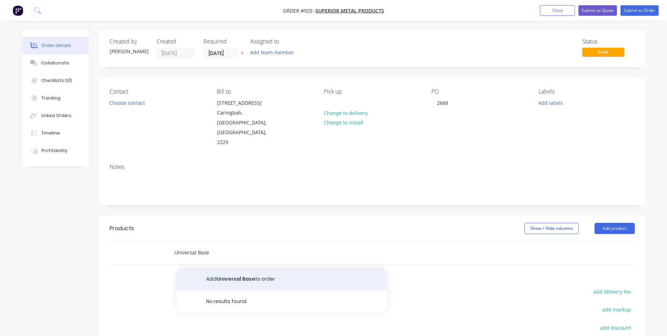
type input "Universal Base"
drag, startPoint x: 226, startPoint y: 269, endPoint x: 226, endPoint y: 263, distance: 6.0
click at [226, 268] on button "Add Universal Base to order" at bounding box center [282, 279] width 210 height 22
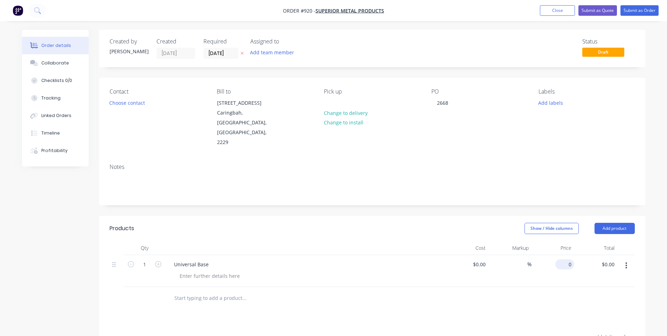
click at [571, 259] on input "0" at bounding box center [566, 264] width 16 height 10
type input "$24.00"
click at [402, 287] on div at bounding box center [292, 298] width 252 height 23
click at [147, 259] on input "1" at bounding box center [145, 264] width 18 height 11
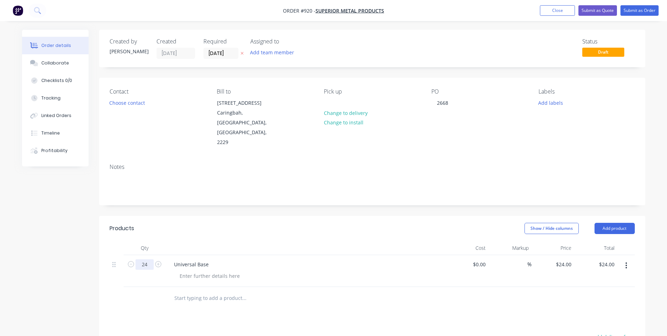
type input "24"
type input "$576.00"
click at [245, 223] on div "Show / Hide columns Add product" at bounding box center [428, 228] width 414 height 11
click at [548, 104] on button "Add labels" at bounding box center [551, 102] width 32 height 9
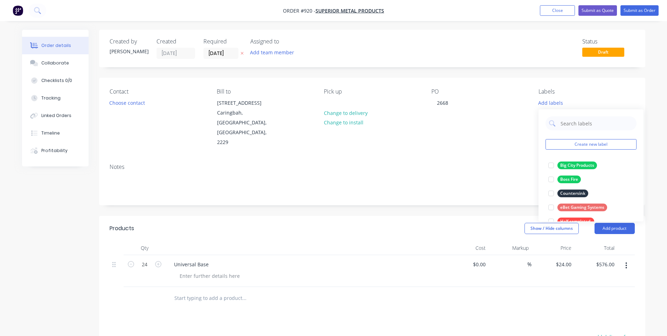
click at [451, 130] on div "Contact Choose contact [PERSON_NAME] to [STREET_ADDRESS] Pick up Change to deli…" at bounding box center [372, 118] width 546 height 80
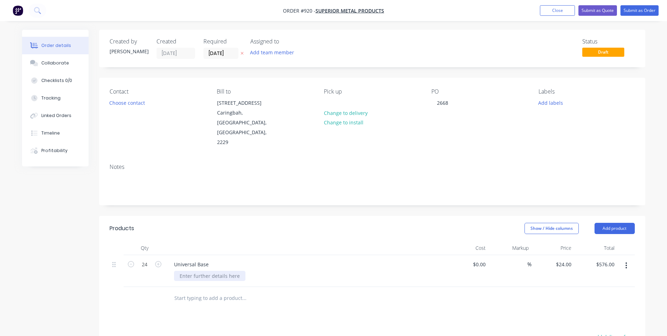
click at [217, 271] on div at bounding box center [209, 276] width 71 height 10
click at [349, 255] on div "Universal Base Mill Finish" at bounding box center [306, 271] width 280 height 32
click at [598, 223] on button "Add product" at bounding box center [615, 228] width 40 height 11
drag, startPoint x: 604, startPoint y: 313, endPoint x: 556, endPoint y: 301, distance: 49.4
click at [605, 325] on div "Notes (Internal)" at bounding box center [602, 330] width 54 height 10
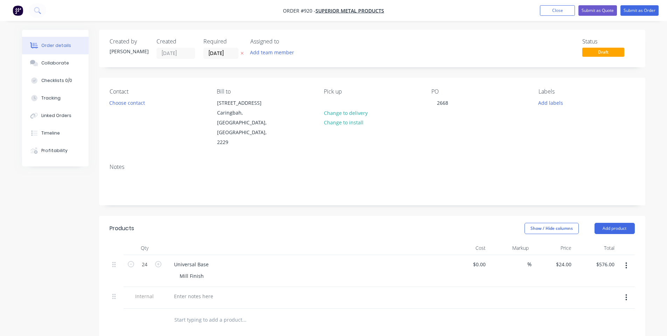
click at [177, 303] on div at bounding box center [305, 303] width 275 height 1
click at [186, 291] on div at bounding box center [193, 296] width 50 height 10
click at [267, 175] on div "Notes" at bounding box center [372, 181] width 546 height 47
click at [224, 49] on input "[DATE]" at bounding box center [221, 53] width 34 height 11
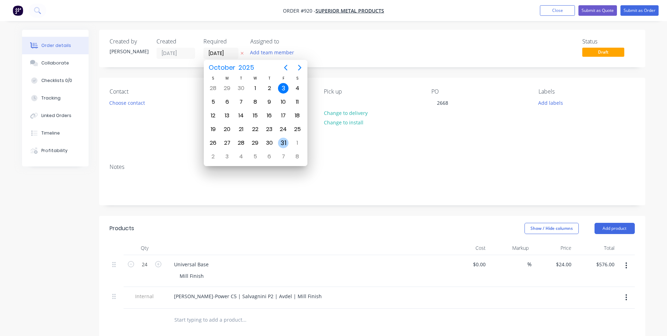
click at [283, 140] on div "31" at bounding box center [283, 143] width 11 height 11
type input "[DATE]"
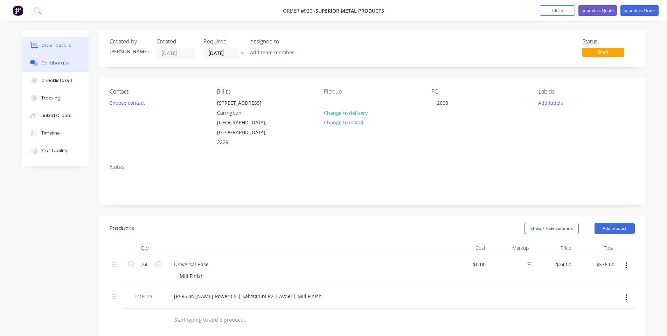
click at [53, 69] on button "Collaborate" at bounding box center [55, 63] width 67 height 18
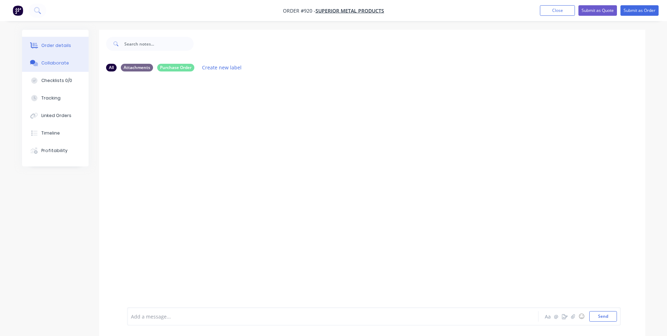
click at [46, 47] on div "Order details" at bounding box center [56, 45] width 30 height 6
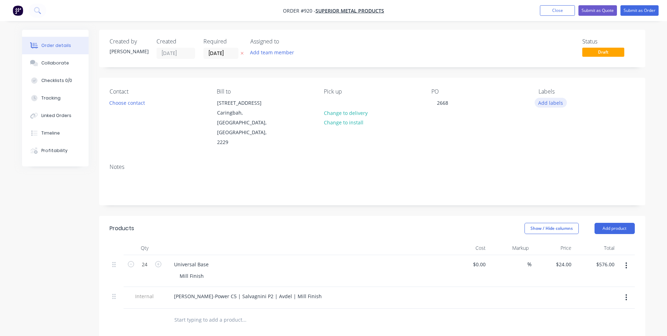
click at [552, 102] on button "Add labels" at bounding box center [551, 102] width 32 height 9
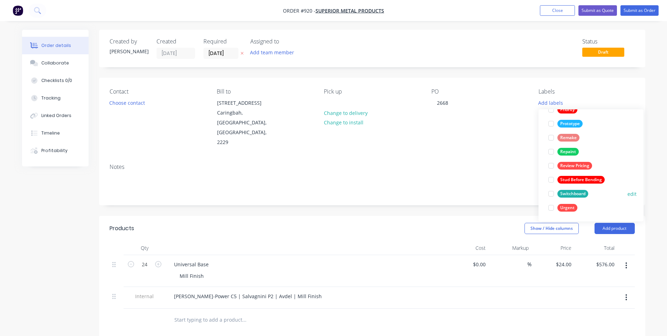
scroll to position [196, 0]
click at [574, 165] on div "Review Pricing" at bounding box center [575, 165] width 35 height 8
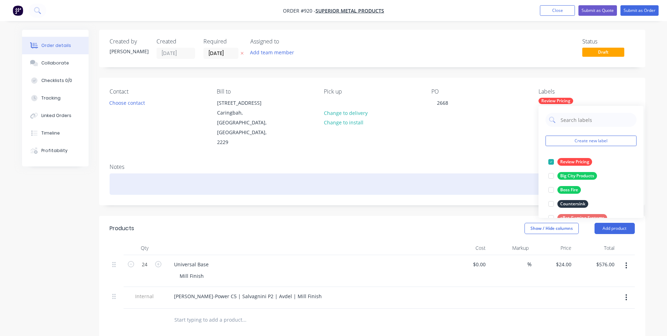
click at [448, 173] on div at bounding box center [372, 183] width 525 height 21
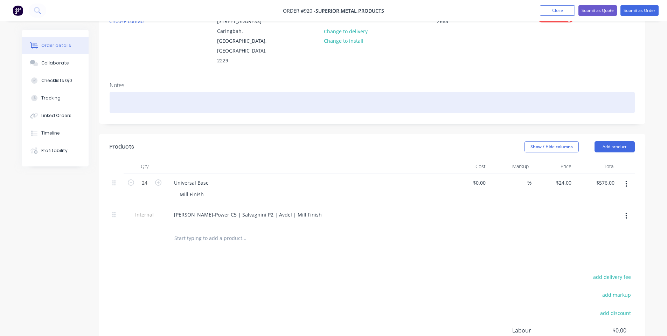
scroll to position [94, 0]
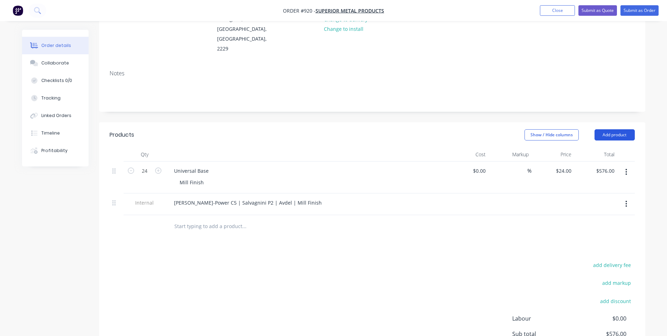
click at [617, 129] on button "Add product" at bounding box center [615, 134] width 40 height 11
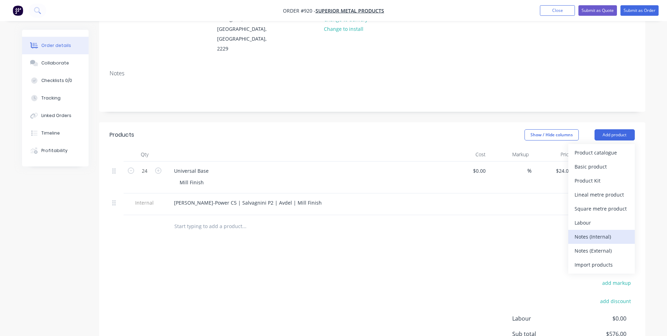
click at [594, 232] on div "Notes (Internal)" at bounding box center [602, 237] width 54 height 10
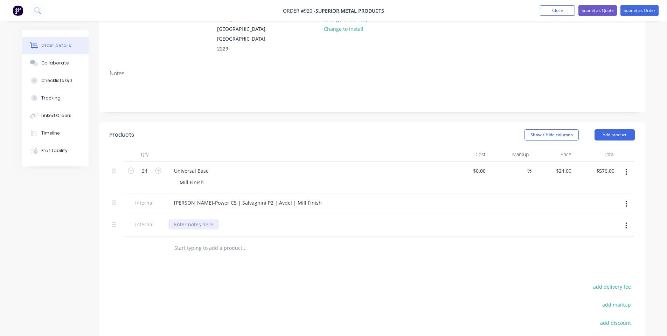
click at [185, 219] on div at bounding box center [193, 224] width 50 height 10
drag, startPoint x: 116, startPoint y: 207, endPoint x: 127, endPoint y: 134, distance: 74.1
click at [127, 147] on div "Qty Cost Markup Price Total 24 Universal Base Mill Finish $0.00 $0.00 % $24.00 …" at bounding box center [372, 191] width 525 height 89
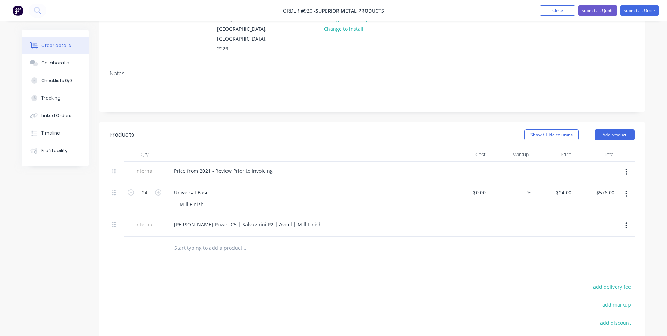
click at [153, 161] on div "Internal" at bounding box center [145, 172] width 42 height 22
click at [640, 11] on button "Submit as Order" at bounding box center [640, 10] width 38 height 11
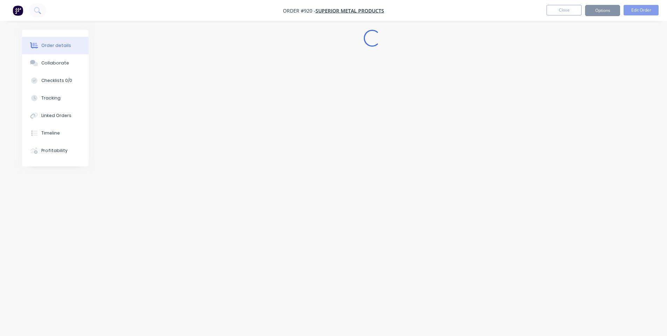
scroll to position [0, 0]
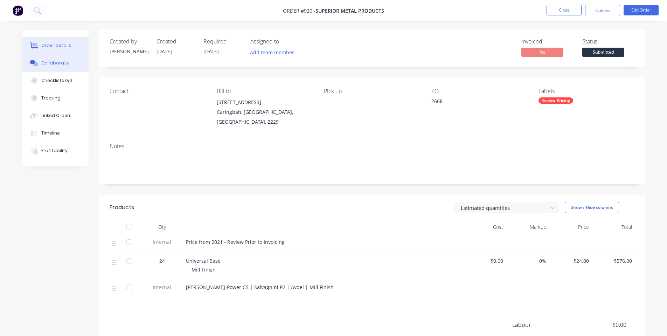
click at [42, 57] on button "Collaborate" at bounding box center [55, 63] width 67 height 18
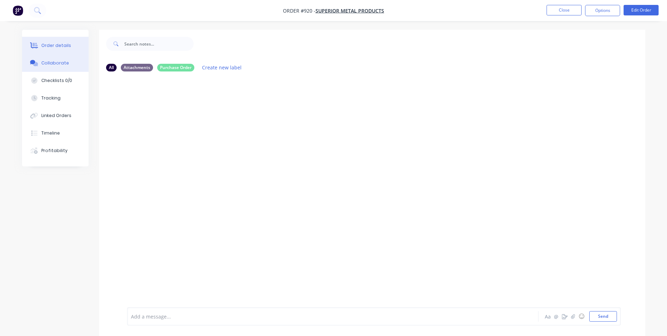
click at [58, 48] on div "Order details" at bounding box center [56, 45] width 30 height 6
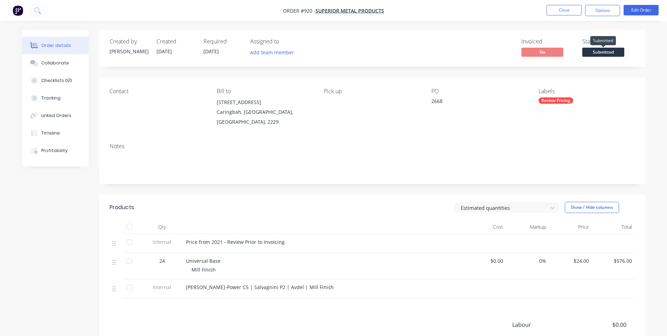
click at [609, 55] on span "Submitted" at bounding box center [603, 52] width 42 height 9
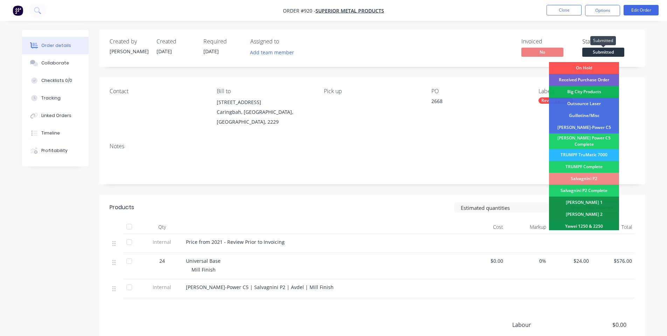
click at [609, 54] on span "Submitted" at bounding box center [603, 52] width 42 height 9
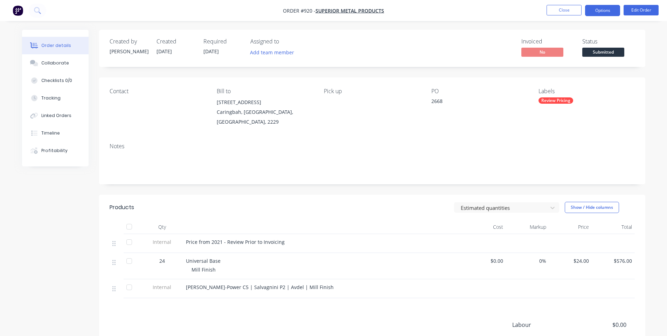
click at [604, 13] on button "Options" at bounding box center [602, 10] width 35 height 11
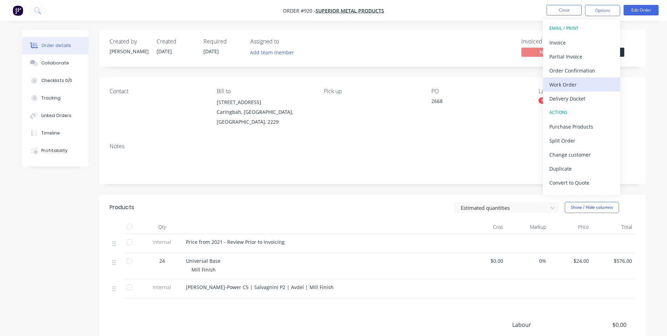
click at [592, 80] on div "Work Order" at bounding box center [582, 85] width 64 height 10
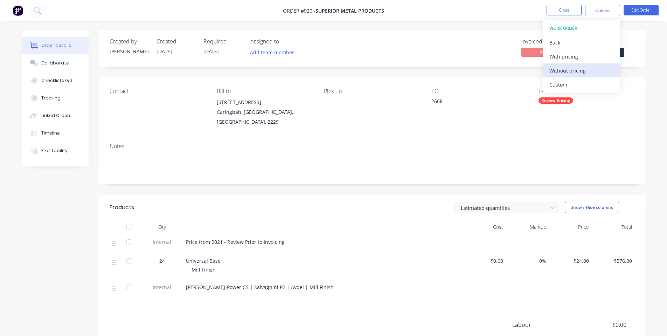
click at [582, 70] on div "Without pricing" at bounding box center [582, 71] width 64 height 10
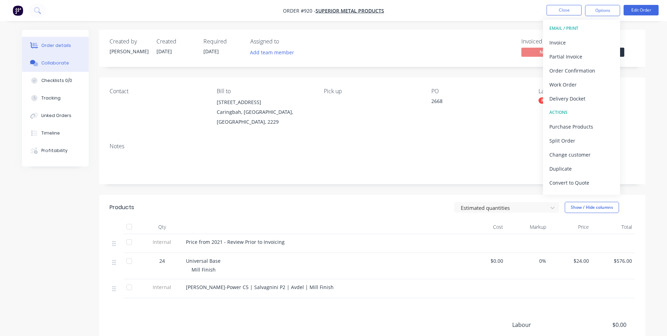
click at [47, 58] on button "Collaborate" at bounding box center [55, 63] width 67 height 18
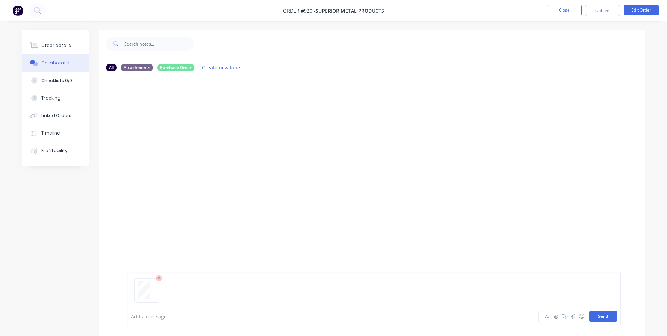
click at [600, 320] on button "Send" at bounding box center [604, 316] width 28 height 11
click at [244, 123] on div "Labels Download Delete" at bounding box center [191, 130] width 129 height 53
click at [54, 54] on button "Order details" at bounding box center [55, 46] width 67 height 18
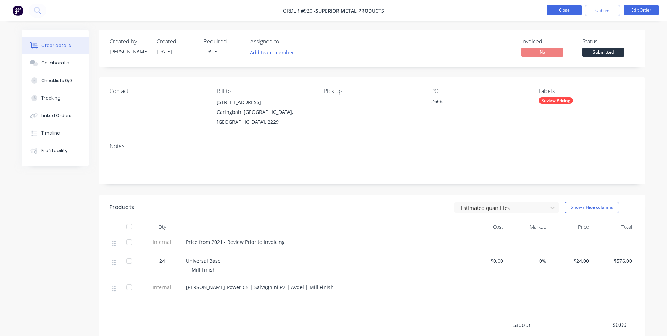
click at [563, 12] on button "Close" at bounding box center [564, 10] width 35 height 11
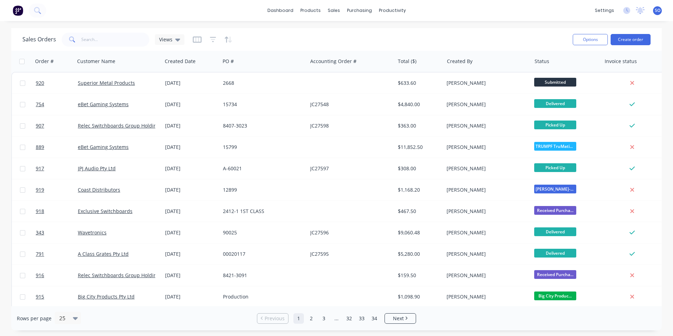
click at [457, 37] on div "Sales Orders Views" at bounding box center [294, 39] width 544 height 17
click at [621, 37] on button "Create order" at bounding box center [630, 39] width 40 height 11
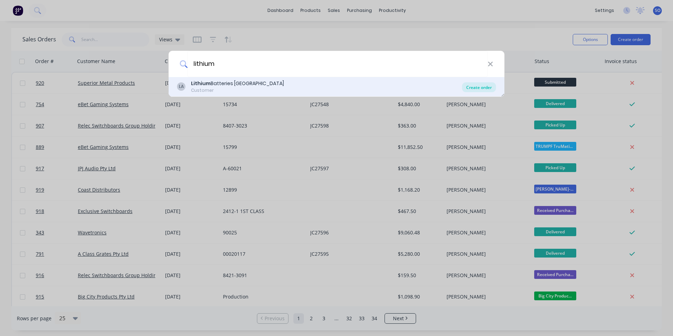
type input "lithium"
click at [477, 88] on div "Create order" at bounding box center [479, 87] width 34 height 10
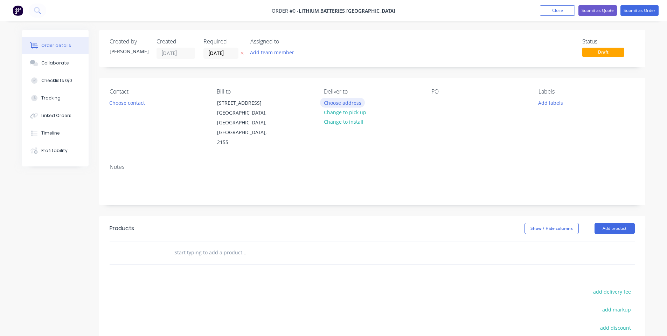
click at [357, 104] on button "Choose address" at bounding box center [342, 102] width 45 height 9
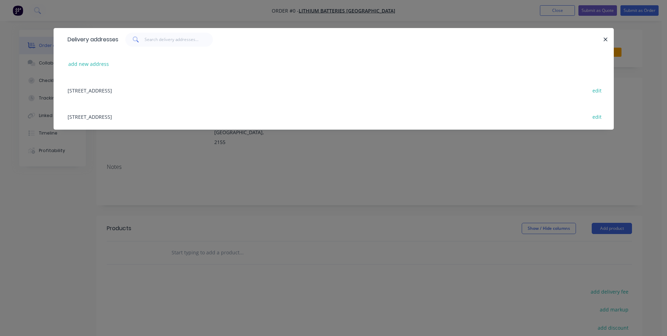
click at [160, 94] on div "[STREET_ADDRESS] edit" at bounding box center [333, 90] width 539 height 26
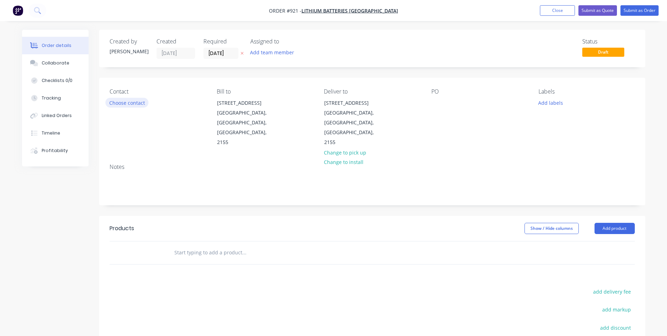
click at [143, 107] on button "Choose contact" at bounding box center [126, 102] width 43 height 9
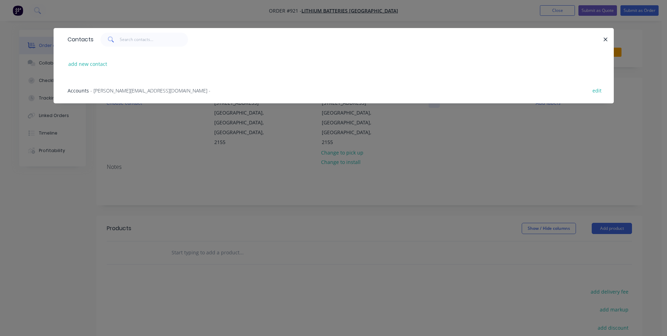
click at [175, 132] on div "Contacts add new contact Accounts - [PERSON_NAME][EMAIL_ADDRESS][DOMAIN_NAME] -…" at bounding box center [333, 168] width 667 height 336
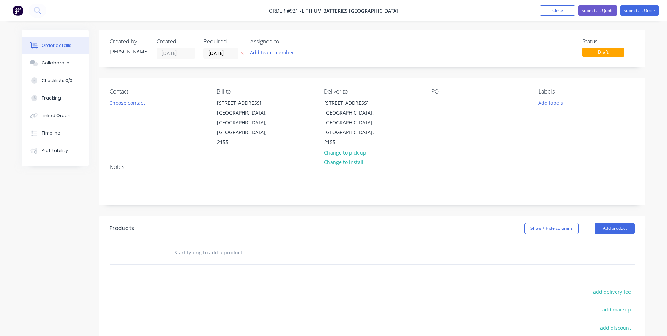
click at [443, 100] on div "PO" at bounding box center [480, 117] width 96 height 59
click at [439, 103] on div at bounding box center [437, 103] width 11 height 10
click at [517, 108] on div "PO 801" at bounding box center [480, 117] width 96 height 59
click at [550, 105] on button "Add labels" at bounding box center [551, 102] width 32 height 9
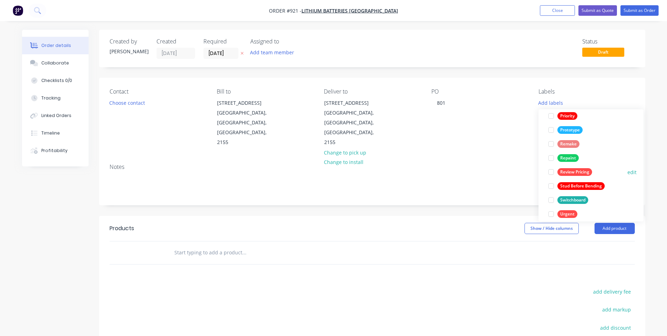
scroll to position [196, 0]
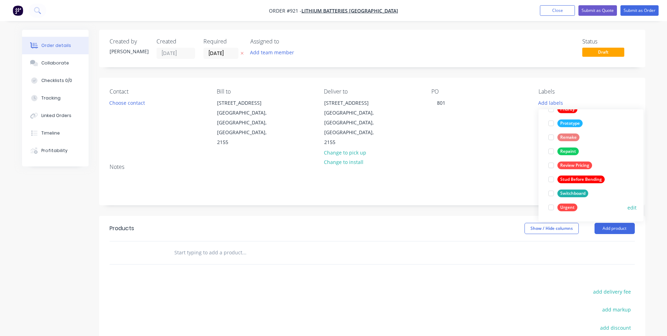
click at [563, 208] on div "Urgent" at bounding box center [568, 208] width 20 height 8
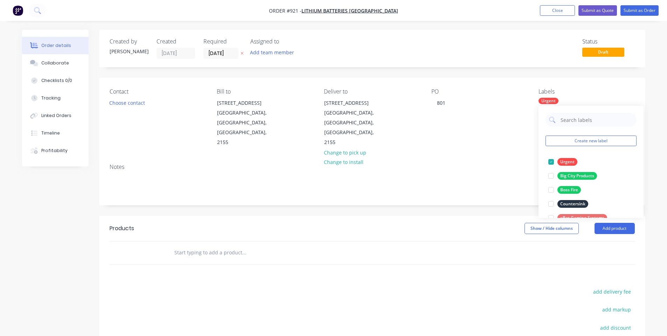
click at [494, 158] on div "Notes" at bounding box center [372, 181] width 546 height 47
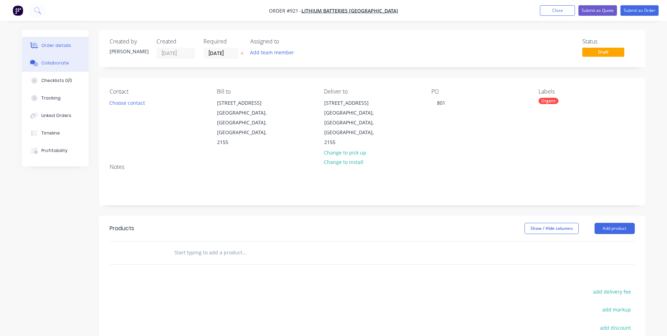
click at [37, 65] on icon at bounding box center [35, 64] width 5 height 4
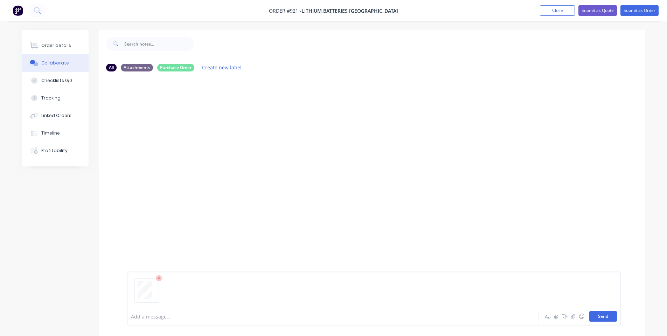
click at [600, 315] on button "Send" at bounding box center [604, 316] width 28 height 11
click at [72, 48] on button "Order details" at bounding box center [55, 46] width 67 height 18
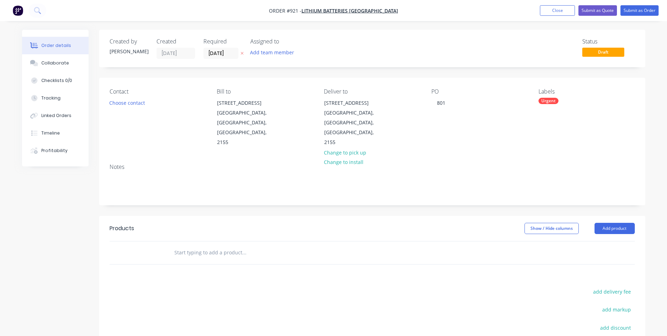
click at [326, 246] on div at bounding box center [273, 253] width 210 height 14
click at [207, 246] on input "text" at bounding box center [244, 253] width 140 height 14
click at [222, 246] on input "text" at bounding box center [244, 253] width 140 height 14
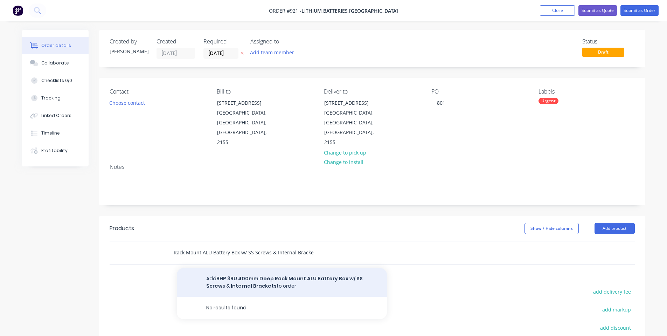
type input "BHP 3RU 400mm Deep Rack Mount ALU Battery Box w/ SS Screws & Internal Brackets"
click at [261, 268] on button "Add BHP 3RU 400mm Deep Rack Mount ALU Battery Box w/ SS Screws & Internal Brack…" at bounding box center [282, 282] width 210 height 29
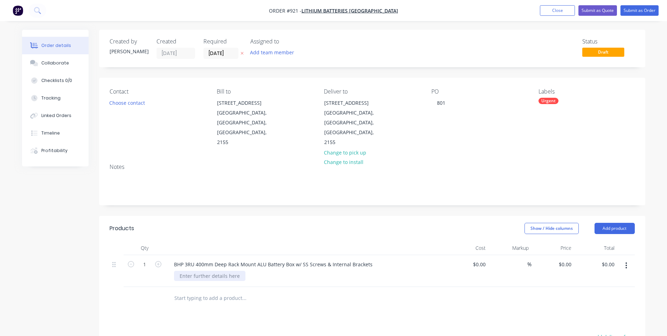
click at [205, 271] on div at bounding box center [209, 276] width 71 height 10
click at [226, 216] on header "Products Show / Hide columns Add product" at bounding box center [372, 228] width 546 height 25
click at [143, 259] on input "1" at bounding box center [145, 264] width 18 height 11
type input "15"
click at [272, 223] on div "Show / Hide columns Add product" at bounding box center [428, 228] width 414 height 11
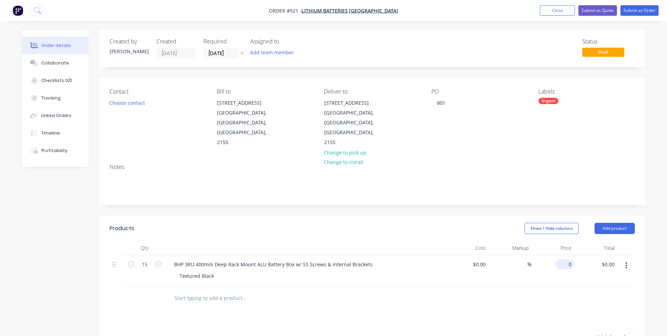
click at [568, 259] on input "0" at bounding box center [566, 264] width 16 height 10
type input "$162.00"
type input "$2,430.00"
click at [338, 262] on div "BHP 3RU 400mm Deep Rack Mount ALU Battery Box w/ SS Screws & Internal Brackets …" at bounding box center [306, 271] width 280 height 32
click at [612, 223] on button "Add product" at bounding box center [615, 228] width 40 height 11
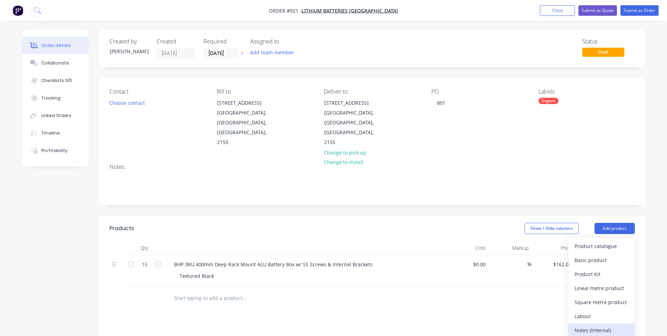
click at [622, 325] on div "Notes (Internal)" at bounding box center [602, 330] width 54 height 10
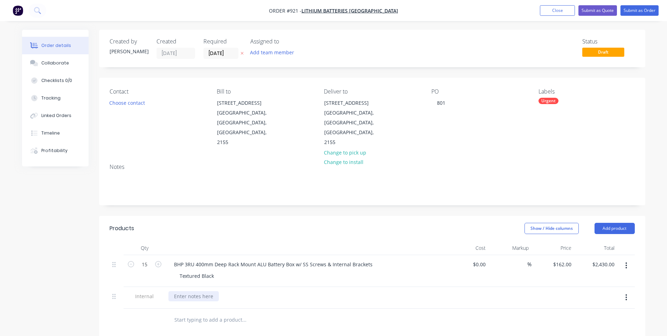
click at [214, 291] on div at bounding box center [193, 296] width 50 height 10
drag, startPoint x: 170, startPoint y: 313, endPoint x: 157, endPoint y: 296, distance: 22.0
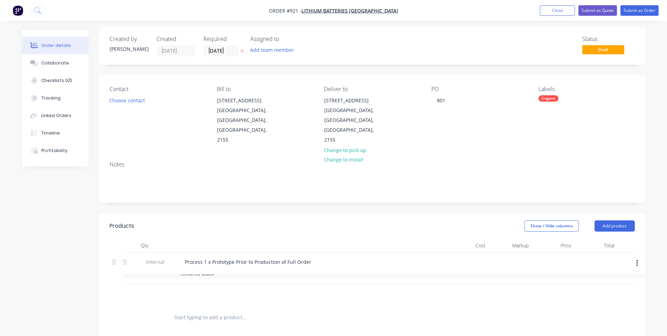
scroll to position [4, 0]
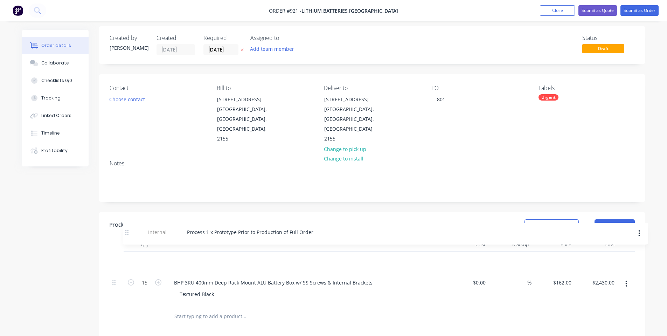
drag, startPoint x: 114, startPoint y: 279, endPoint x: 172, endPoint y: 215, distance: 86.0
click at [128, 237] on div "Qty Cost Markup Price Total 15 BHP 3RU 400mm Deep Rack Mount ALU Battery Box w/…" at bounding box center [372, 271] width 525 height 68
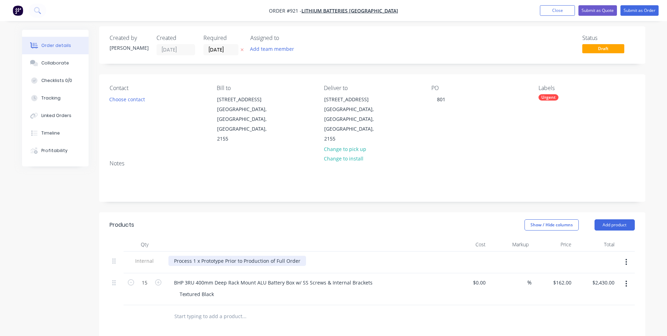
drag, startPoint x: 166, startPoint y: 243, endPoint x: 170, endPoint y: 243, distance: 3.9
click at [170, 251] on div "Process 1 x Prototype Prior to Production of Full Order" at bounding box center [306, 262] width 280 height 22
click at [300, 256] on div "Process 1 x Prototype Prior to Production of Full Order" at bounding box center [237, 261] width 138 height 10
click at [303, 237] on div at bounding box center [306, 244] width 280 height 14
click at [246, 305] on div at bounding box center [292, 316] width 252 height 23
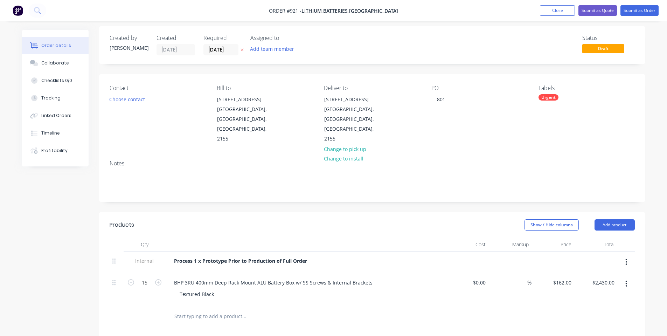
click at [268, 305] on div at bounding box center [292, 316] width 252 height 23
click at [614, 219] on button "Add product" at bounding box center [615, 224] width 40 height 11
click at [613, 320] on button "Notes (Internal)" at bounding box center [601, 327] width 67 height 14
click at [182, 309] on div at bounding box center [193, 314] width 50 height 10
click at [489, 21] on div "Order details Collaborate Checklists 0/0 Tracking Linked Orders Timeline Profit…" at bounding box center [333, 262] width 667 height 532
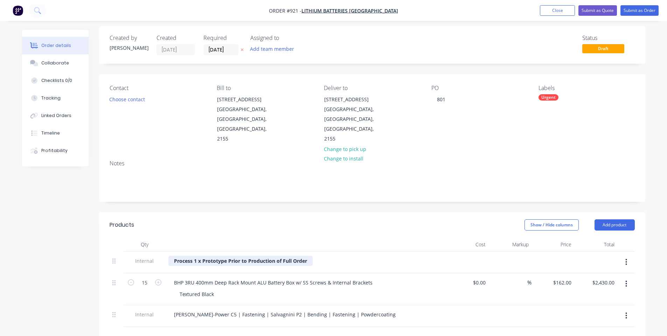
click at [203, 257] on b "Process 1 x Prototype Prior to Production of Full Order" at bounding box center [240, 260] width 133 height 7
click at [215, 219] on div "Products" at bounding box center [166, 224] width 112 height 11
click at [289, 267] on div at bounding box center [305, 267] width 275 height 1
click at [294, 256] on div "Process 1 x Mill Finish Prototype Prior to Production of Full Order" at bounding box center [249, 261] width 163 height 10
drag, startPoint x: 303, startPoint y: 219, endPoint x: 297, endPoint y: 222, distance: 6.9
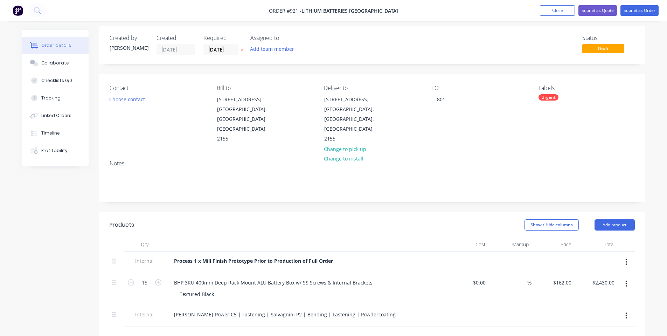
click at [303, 237] on div at bounding box center [306, 244] width 280 height 14
click at [30, 64] on div at bounding box center [34, 63] width 11 height 6
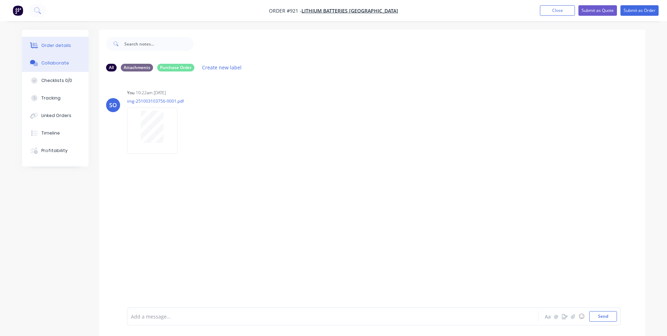
click at [45, 44] on div "Order details" at bounding box center [56, 45] width 30 height 6
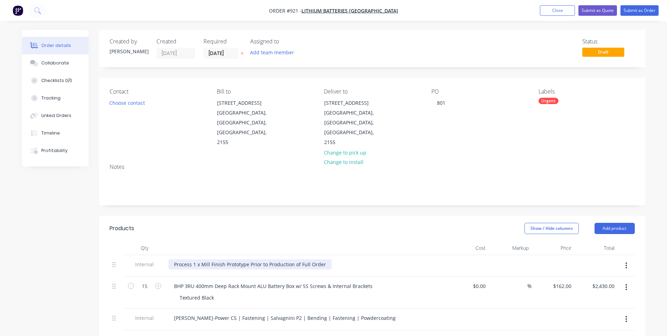
click at [276, 259] on div "Process 1 x Mill Finish Prototype Prior to Production of Full Order" at bounding box center [249, 264] width 163 height 10
click at [437, 223] on div "Show / Hide columns Add product" at bounding box center [428, 228] width 414 height 11
click at [632, 8] on button "Submit as Order" at bounding box center [640, 10] width 38 height 11
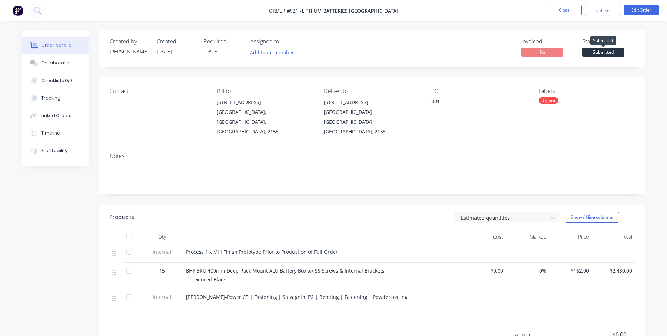
click at [610, 51] on span "Submitted" at bounding box center [603, 52] width 42 height 9
click at [450, 132] on div "Contact Bill to [STREET_ADDRESS][GEOGRAPHIC_DATA] Deliver to [STREET_ADDRESS] P…" at bounding box center [372, 112] width 546 height 70
click at [600, 8] on button "Options" at bounding box center [602, 10] width 35 height 11
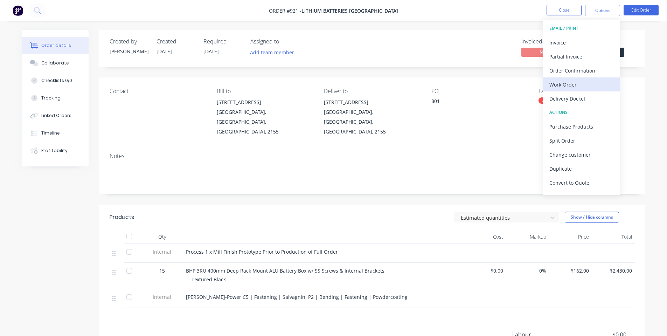
click at [587, 88] on div "Work Order" at bounding box center [582, 85] width 64 height 10
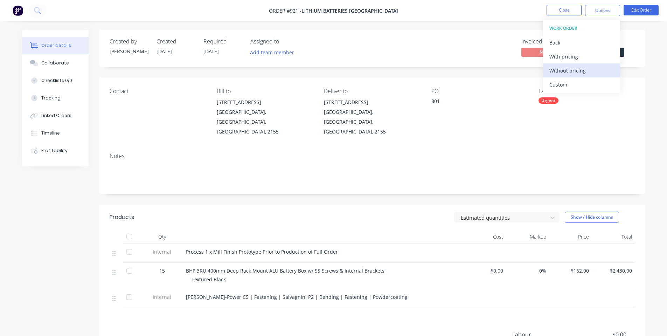
click at [569, 73] on div "Without pricing" at bounding box center [582, 71] width 64 height 10
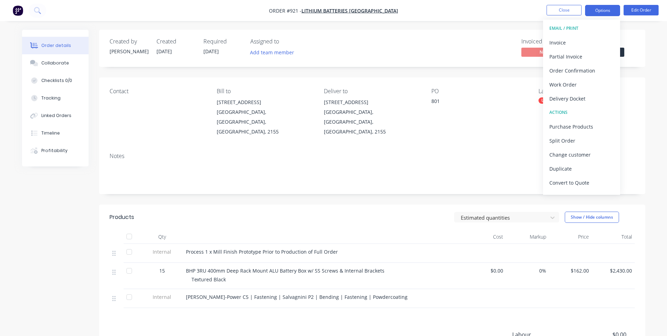
click at [602, 15] on button "Options" at bounding box center [602, 10] width 35 height 11
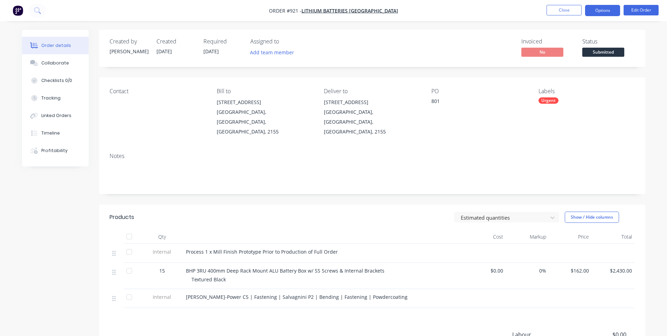
click at [606, 12] on button "Options" at bounding box center [602, 10] width 35 height 11
click at [648, 12] on button "Edit Order" at bounding box center [641, 10] width 35 height 11
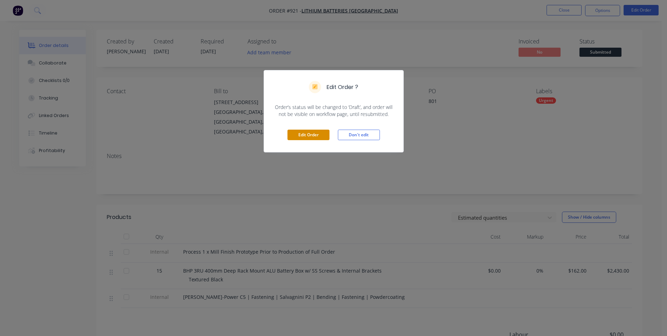
drag, startPoint x: 302, startPoint y: 142, endPoint x: 303, endPoint y: 138, distance: 4.6
click at [303, 142] on div "Edit Order Don't edit" at bounding box center [333, 135] width 139 height 34
click at [303, 138] on button "Edit Order" at bounding box center [309, 135] width 42 height 11
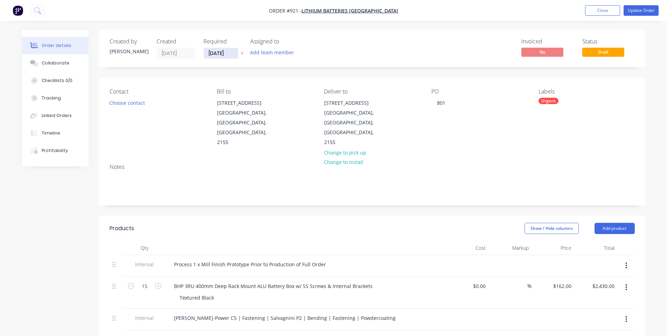
click at [216, 54] on input "[DATE]" at bounding box center [221, 53] width 34 height 11
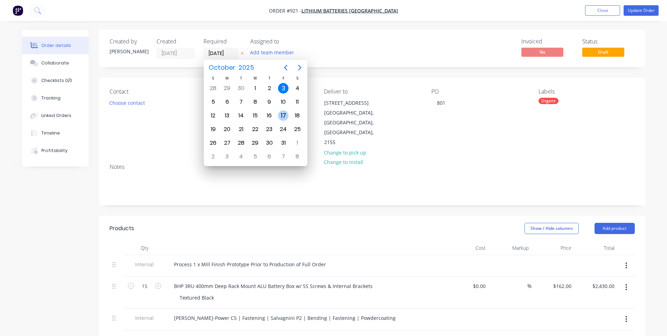
click at [280, 113] on div "17" at bounding box center [283, 115] width 11 height 11
type input "[DATE]"
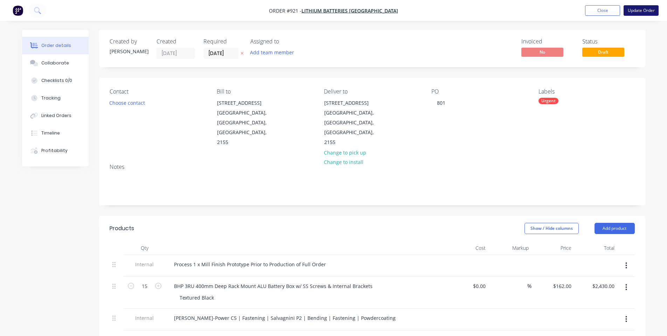
click at [646, 9] on button "Update Order" at bounding box center [641, 10] width 35 height 11
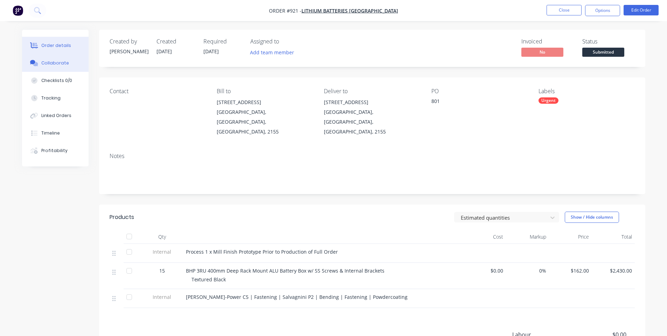
click at [28, 66] on button "Collaborate" at bounding box center [55, 63] width 67 height 18
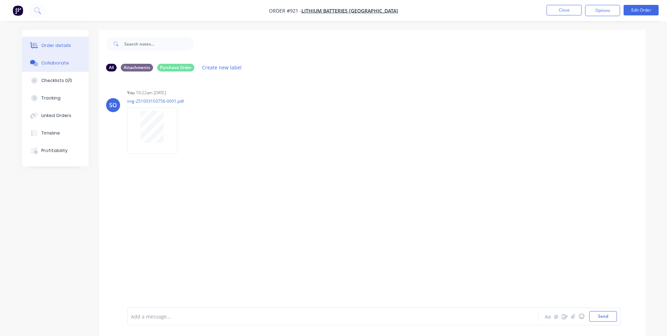
click at [42, 46] on div "Order details" at bounding box center [56, 45] width 30 height 6
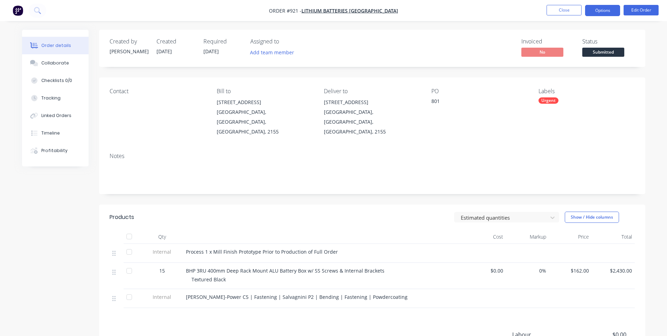
click at [613, 11] on button "Options" at bounding box center [602, 10] width 35 height 11
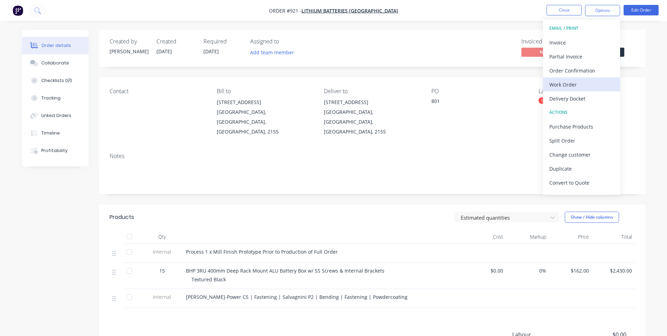
click at [576, 85] on div "Work Order" at bounding box center [582, 85] width 64 height 10
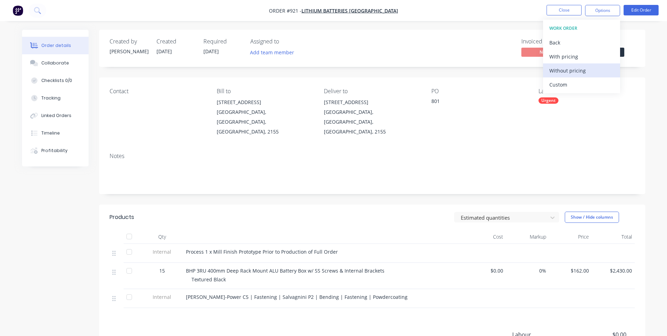
click at [556, 71] on div "Without pricing" at bounding box center [582, 71] width 64 height 10
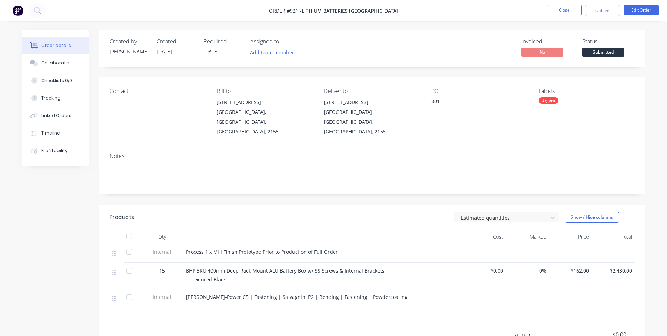
click at [461, 23] on div "Order details Collaborate Checklists 0/0 Tracking Linked Orders Timeline Profit…" at bounding box center [333, 216] width 667 height 433
click at [552, 10] on button "Close" at bounding box center [564, 10] width 35 height 11
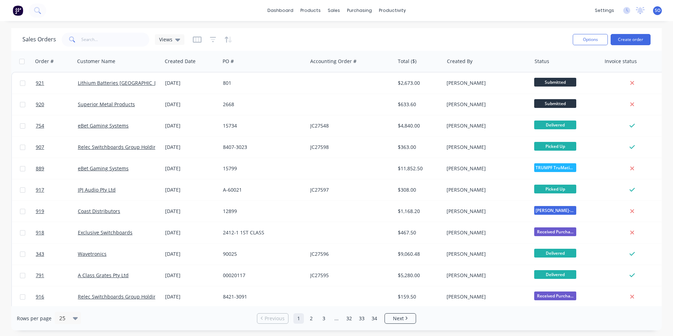
drag, startPoint x: 453, startPoint y: 36, endPoint x: 219, endPoint y: 29, distance: 234.1
click at [451, 36] on div "Sales Orders Views" at bounding box center [294, 39] width 544 height 17
click at [349, 36] on div "Sales Orders Views" at bounding box center [294, 39] width 544 height 17
click at [638, 40] on button "Create order" at bounding box center [630, 39] width 40 height 11
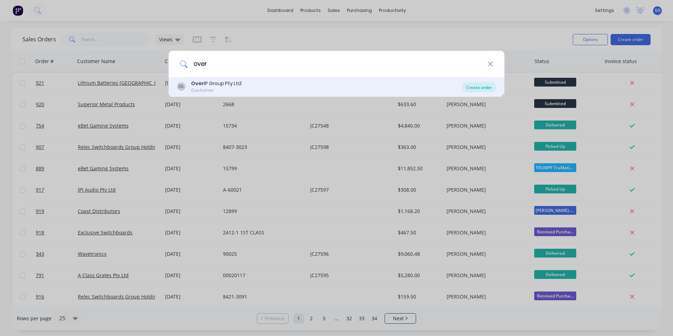
type input "over"
click at [473, 91] on div "Create order" at bounding box center [479, 87] width 34 height 10
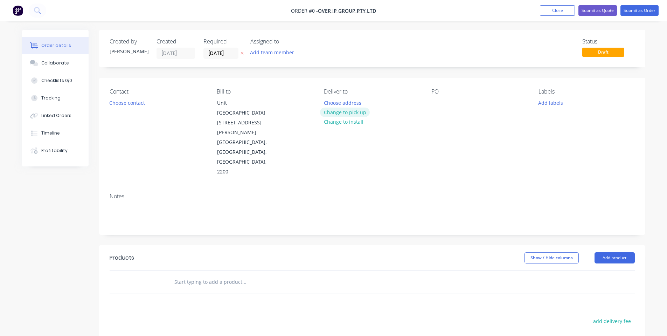
click at [331, 112] on button "Change to pick up" at bounding box center [345, 112] width 50 height 9
click at [139, 110] on div "Contact Choose contact" at bounding box center [158, 132] width 96 height 89
click at [131, 104] on button "Choose contact" at bounding box center [126, 102] width 43 height 9
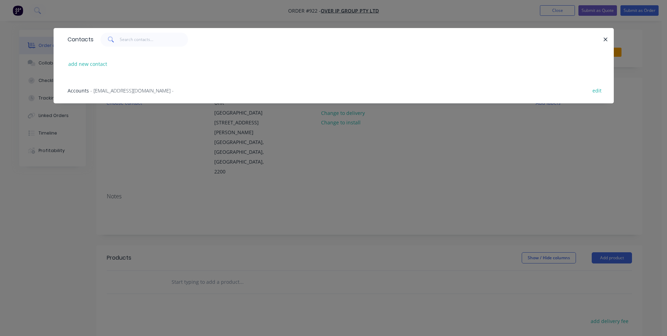
click at [167, 153] on div "Contacts add new contact Accounts - [EMAIL_ADDRESS][DOMAIN_NAME] - edit" at bounding box center [333, 168] width 667 height 336
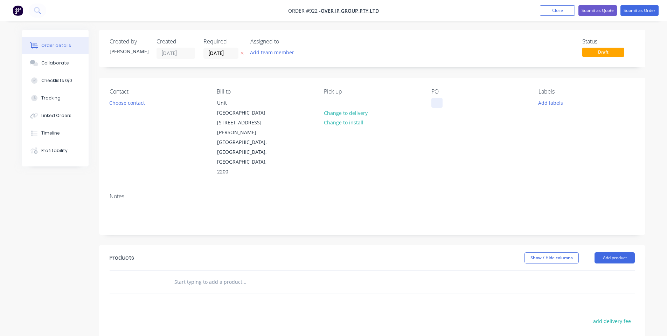
click at [441, 98] on div at bounding box center [437, 103] width 11 height 10
click at [334, 113] on button "Change to delivery" at bounding box center [345, 112] width 51 height 9
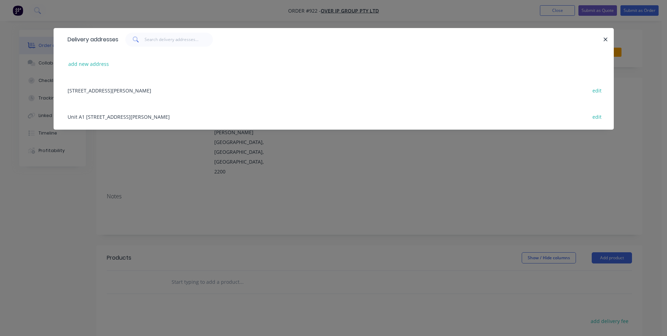
click at [148, 92] on div "Unit A1 [STREET_ADDRESS][PERSON_NAME] edit" at bounding box center [333, 90] width 539 height 26
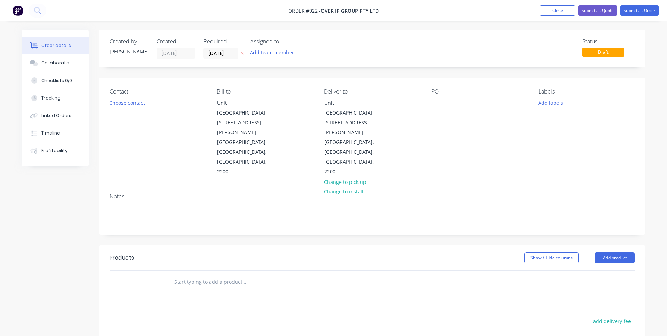
click at [443, 108] on div "PO" at bounding box center [480, 132] width 96 height 89
click at [438, 102] on div at bounding box center [437, 103] width 11 height 10
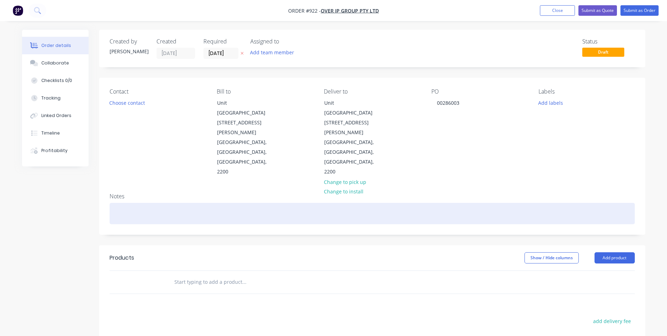
click at [415, 203] on div at bounding box center [372, 213] width 525 height 21
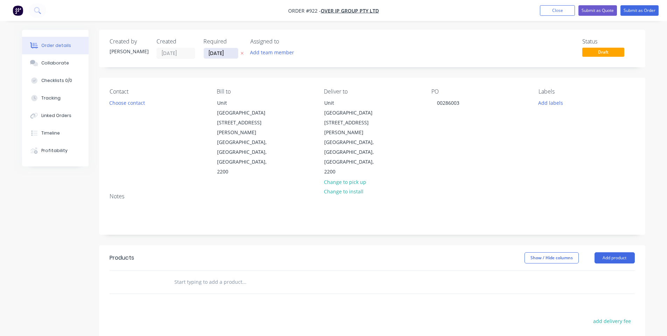
click at [222, 56] on input "[DATE]" at bounding box center [221, 53] width 34 height 11
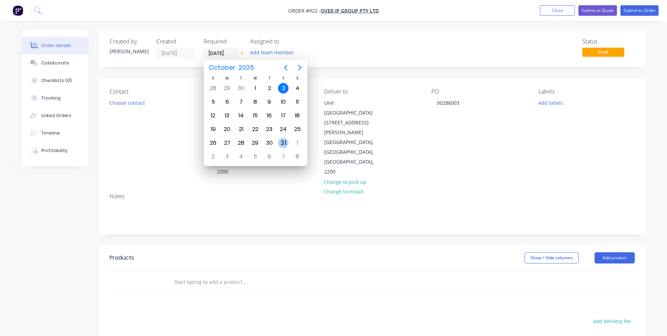
click at [282, 143] on div "31" at bounding box center [283, 143] width 11 height 11
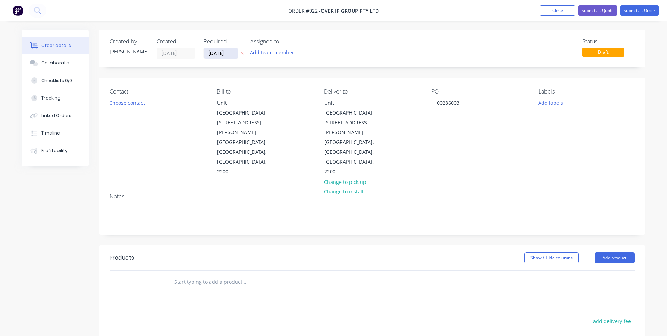
click at [211, 54] on input "[DATE]" at bounding box center [221, 53] width 34 height 11
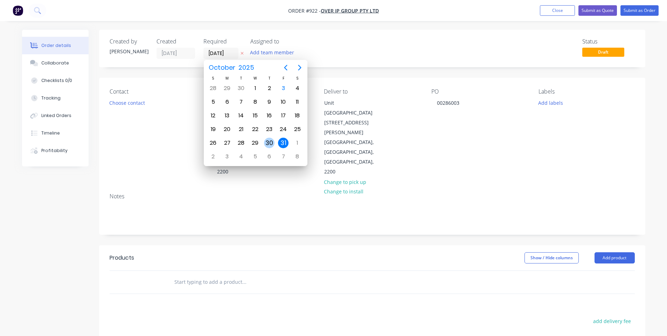
click at [268, 139] on div "30" at bounding box center [269, 143] width 11 height 11
type input "[DATE]"
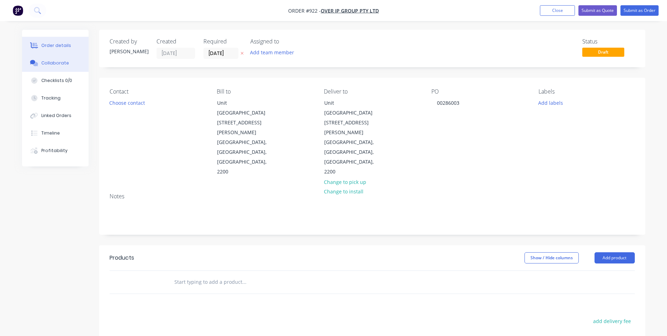
click at [68, 64] on button "Collaborate" at bounding box center [55, 63] width 67 height 18
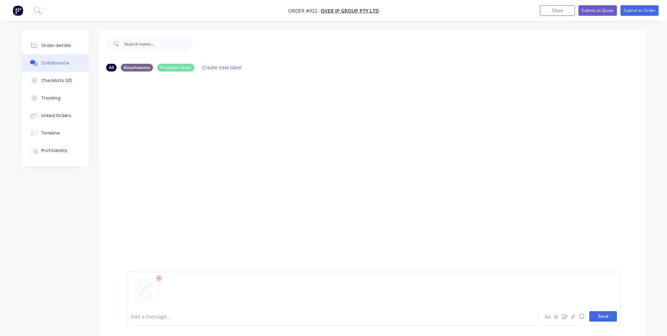
click at [598, 318] on button "Send" at bounding box center [604, 316] width 28 height 11
drag, startPoint x: 404, startPoint y: 116, endPoint x: 362, endPoint y: 125, distance: 43.0
click at [404, 116] on div "SO You 10:38am [DATE] PO00286003.pdf Labels Download Delete" at bounding box center [372, 119] width 546 height 63
drag, startPoint x: 31, startPoint y: 51, endPoint x: 38, endPoint y: 47, distance: 8.0
click at [32, 51] on button "Order details" at bounding box center [55, 46] width 67 height 18
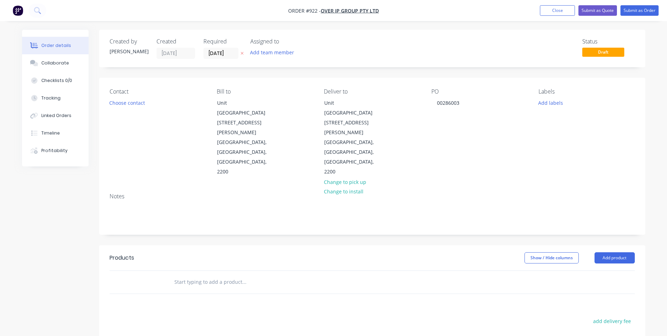
click at [211, 275] on input "text" at bounding box center [244, 282] width 140 height 14
type input "Slot Panel"
click at [212, 297] on button "Add Slot Panel to order" at bounding box center [282, 308] width 210 height 22
click at [209, 284] on div "Slot Panel" at bounding box center [306, 300] width 280 height 32
click at [210, 284] on div "Slot Panel" at bounding box center [306, 300] width 280 height 32
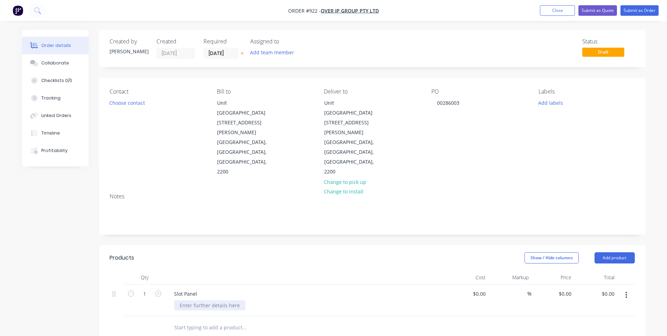
click at [209, 300] on div at bounding box center [209, 305] width 71 height 10
click at [187, 270] on div at bounding box center [306, 277] width 280 height 14
click at [142, 289] on input "1" at bounding box center [145, 294] width 18 height 11
type input "120"
click at [192, 270] on div at bounding box center [306, 277] width 280 height 14
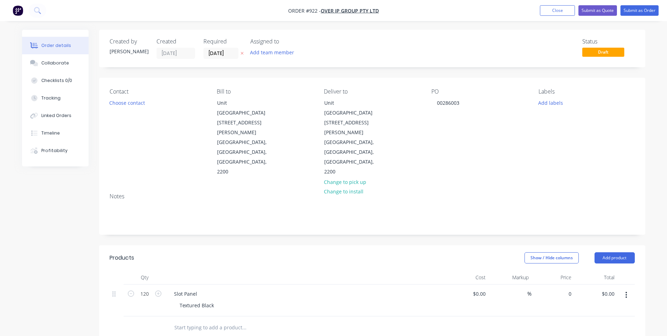
click at [570, 284] on div "0 $0.00" at bounding box center [553, 300] width 43 height 32
type input "$11.00"
type input "$1,320.00"
click at [661, 263] on div "Order details Collaborate Checklists 0/0 Tracking Linked Orders Timeline Profit…" at bounding box center [333, 259] width 667 height 518
click at [609, 252] on button "Add product" at bounding box center [615, 257] width 40 height 11
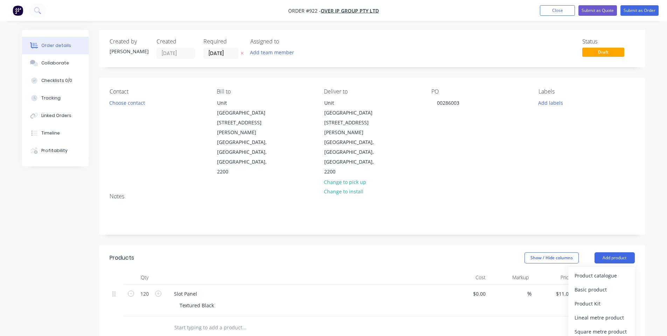
drag, startPoint x: 581, startPoint y: 312, endPoint x: 366, endPoint y: 316, distance: 215.1
click at [187, 320] on div at bounding box center [193, 325] width 50 height 10
click at [303, 252] on div "Show / Hide columns Add product" at bounding box center [428, 257] width 414 height 11
click at [646, 4] on nav "Order #922 - Over IP Group Pty Ltd Add product Close Submit as Quote Submit as …" at bounding box center [333, 10] width 667 height 21
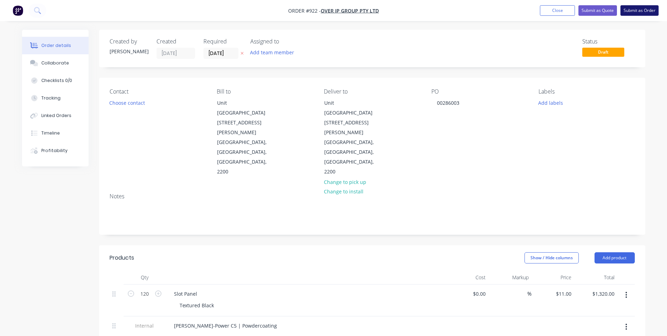
click at [641, 12] on button "Submit as Order" at bounding box center [640, 10] width 38 height 11
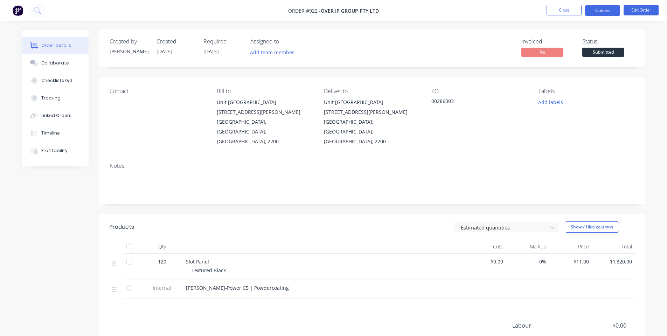
click at [597, 13] on button "Options" at bounding box center [602, 10] width 35 height 11
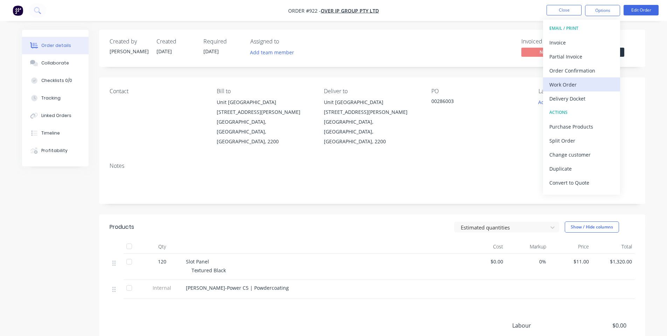
click at [546, 88] on button "Work Order" at bounding box center [581, 84] width 77 height 14
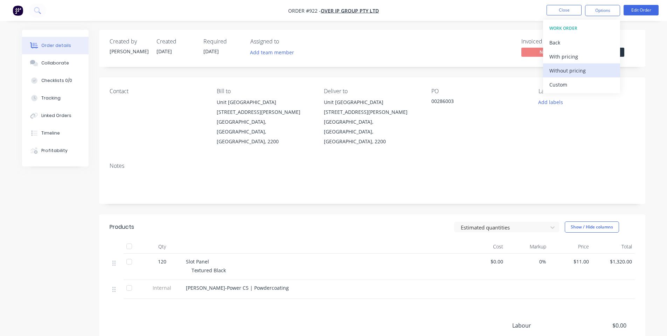
click at [556, 74] on div "Without pricing" at bounding box center [582, 71] width 64 height 10
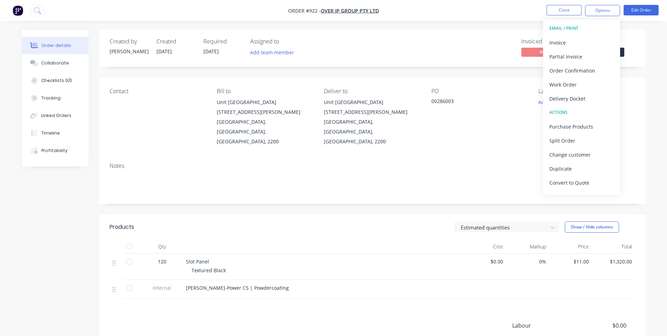
click at [441, 131] on div "Contact Bill to [STREET_ADDRESS][GEOGRAPHIC_DATA][PERSON_NAME] Deliver to [STRE…" at bounding box center [372, 117] width 546 height 80
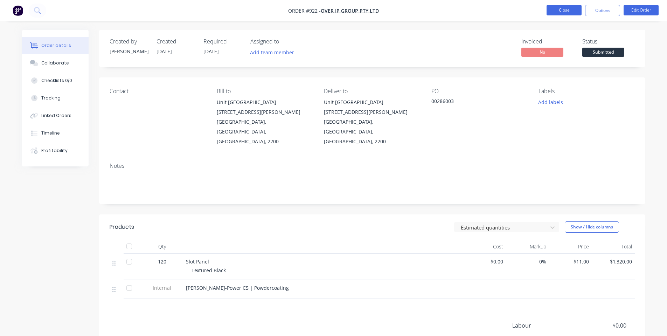
click at [567, 9] on button "Close" at bounding box center [564, 10] width 35 height 11
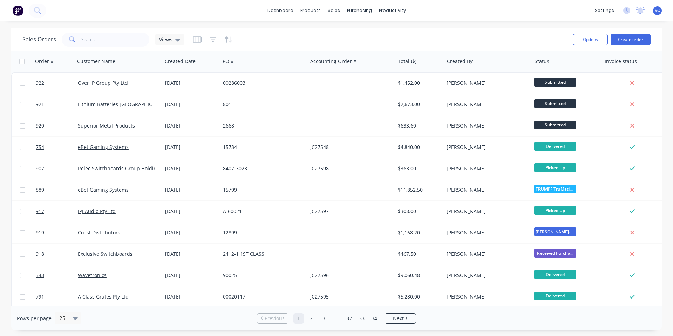
click at [296, 30] on div "Sales Orders Views Options Create order" at bounding box center [336, 39] width 650 height 23
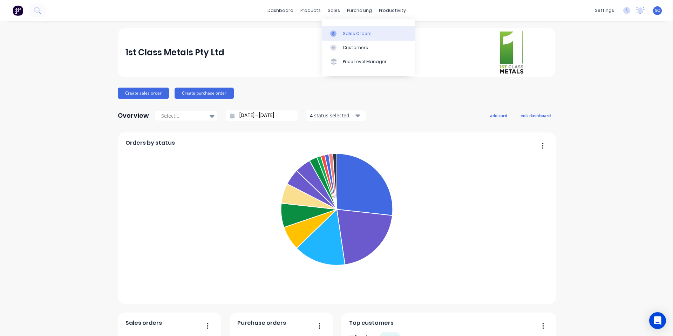
click at [336, 34] on icon at bounding box center [333, 33] width 6 height 6
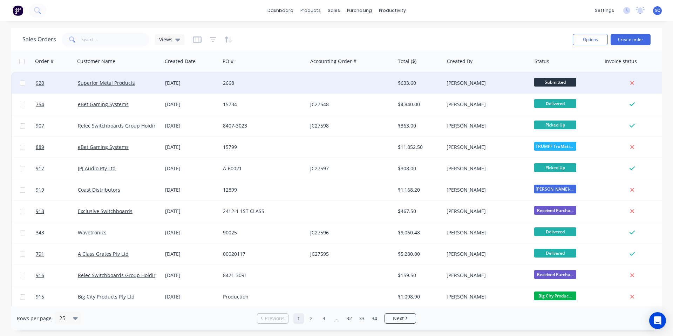
click at [148, 84] on div "Superior Metal Products" at bounding box center [117, 83] width 78 height 7
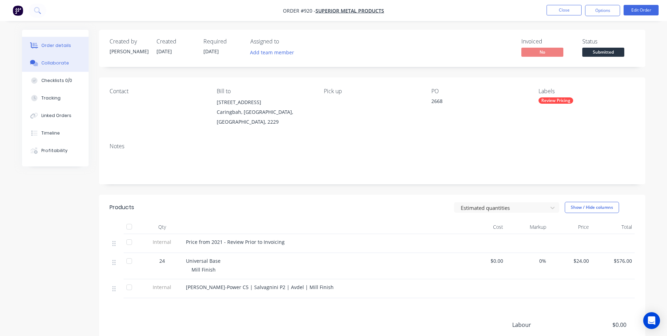
click at [60, 63] on div "Collaborate" at bounding box center [55, 63] width 28 height 6
